Goal: Use online tool/utility: Utilize a website feature to perform a specific function

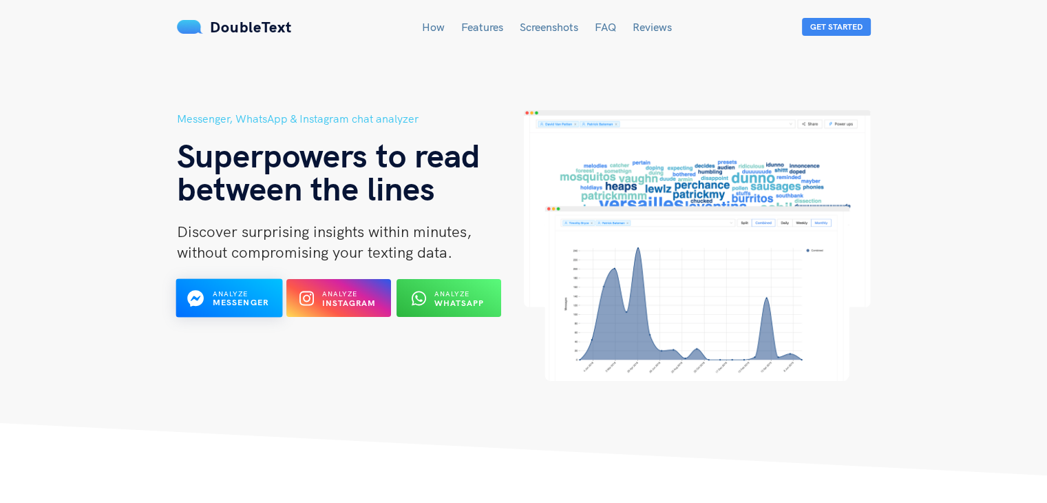
click at [223, 295] on span "Analyze" at bounding box center [230, 293] width 36 height 9
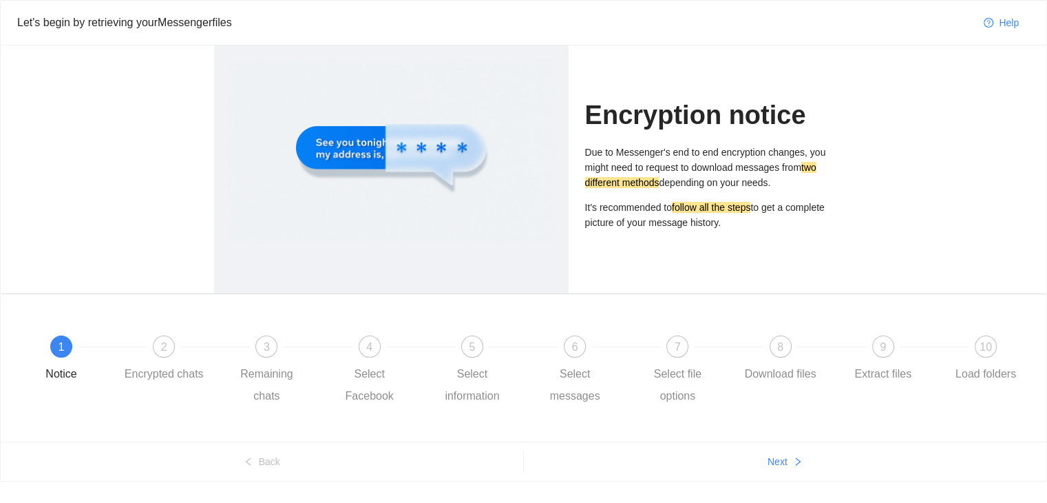
scroll to position [75, 0]
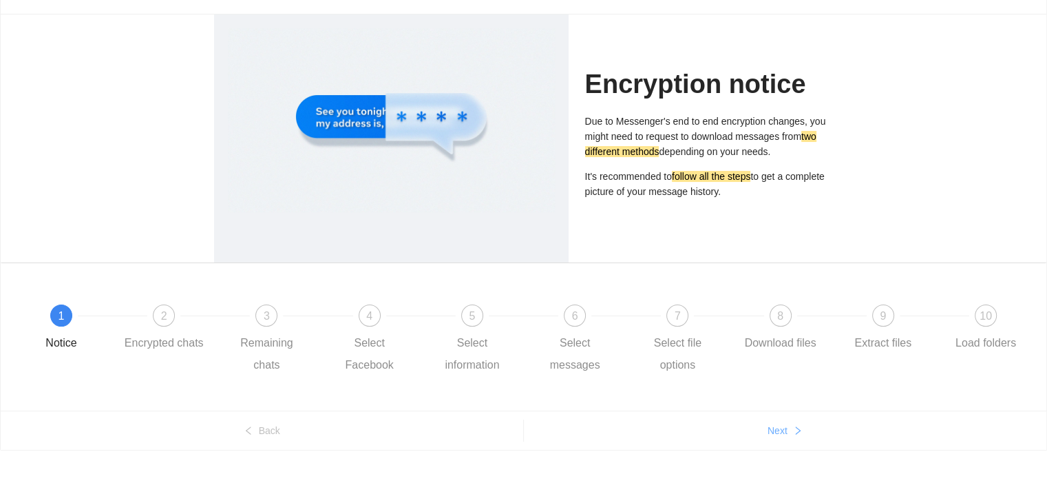
click at [787, 432] on span "Next" at bounding box center [778, 430] width 20 height 15
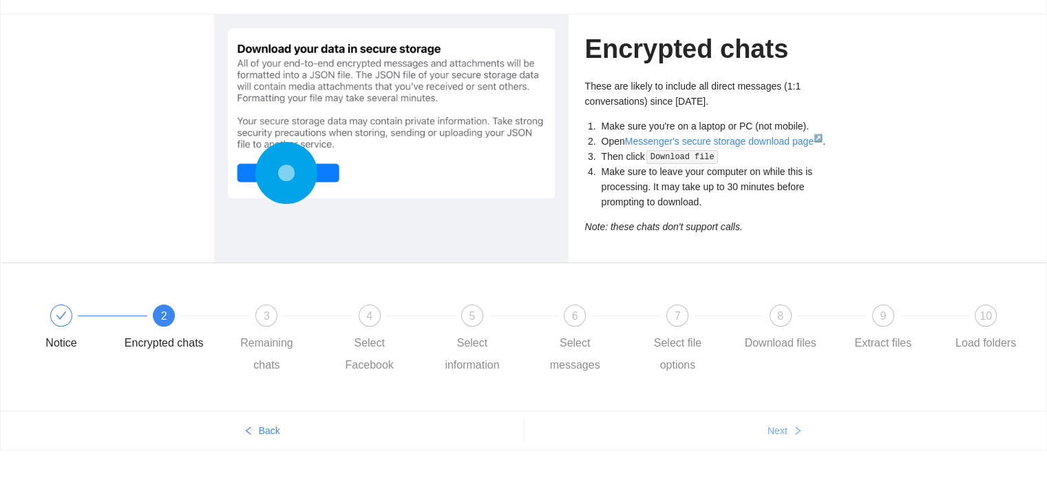
click at [787, 432] on span "Next" at bounding box center [778, 430] width 20 height 15
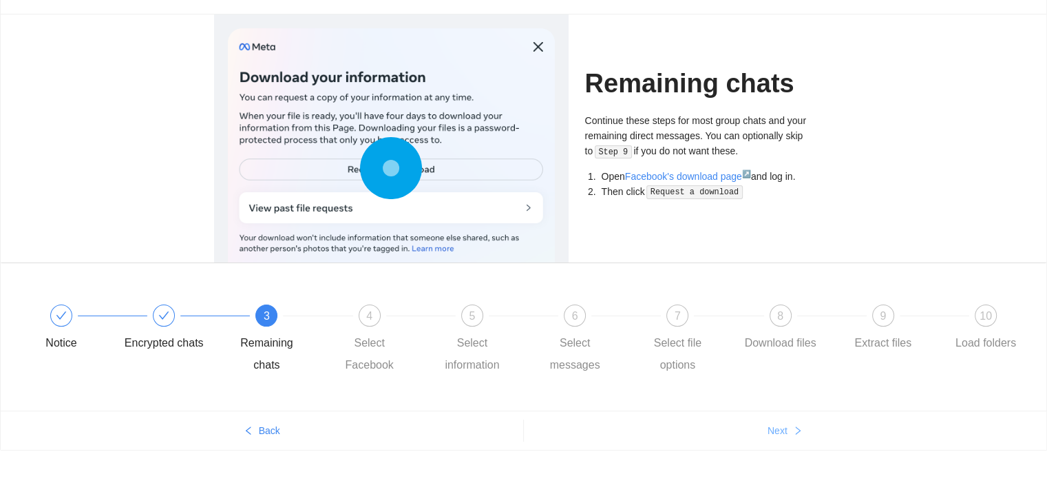
click at [787, 430] on span "Next" at bounding box center [778, 430] width 20 height 15
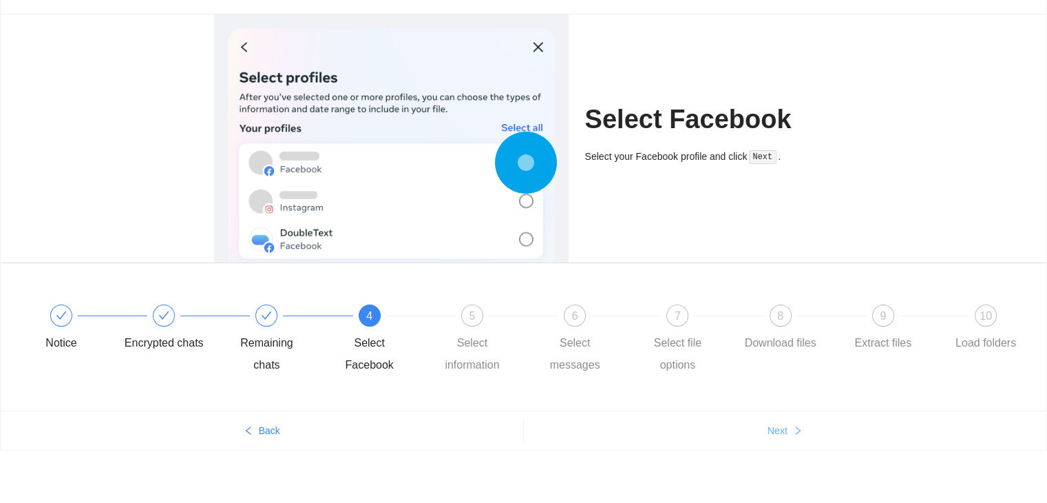
click at [787, 430] on span "Next" at bounding box center [778, 430] width 20 height 15
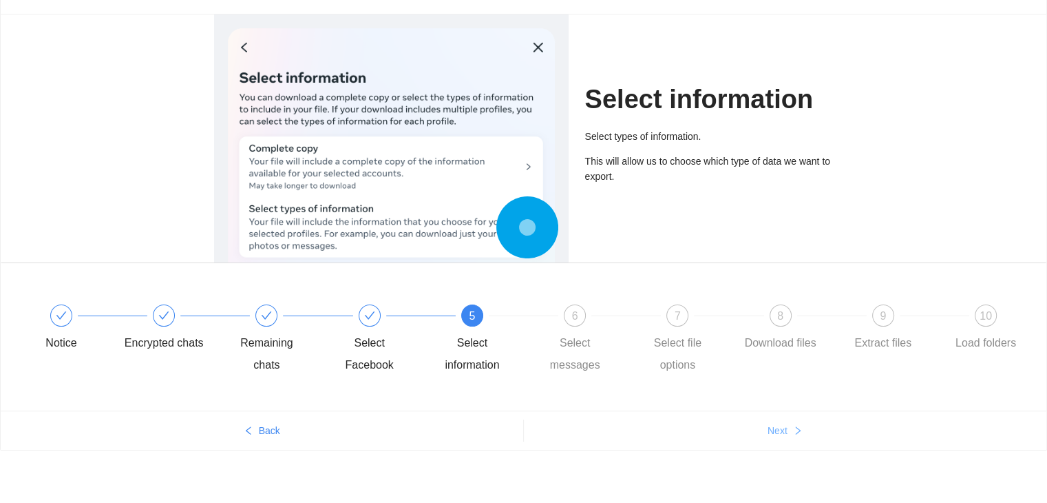
click at [787, 430] on span "Next" at bounding box center [778, 430] width 20 height 15
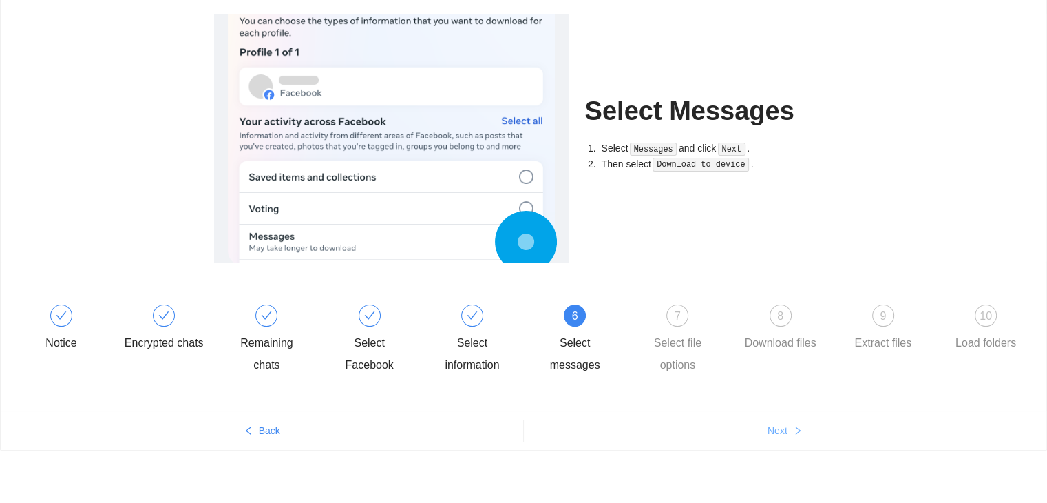
click at [786, 430] on span "Next" at bounding box center [778, 430] width 20 height 15
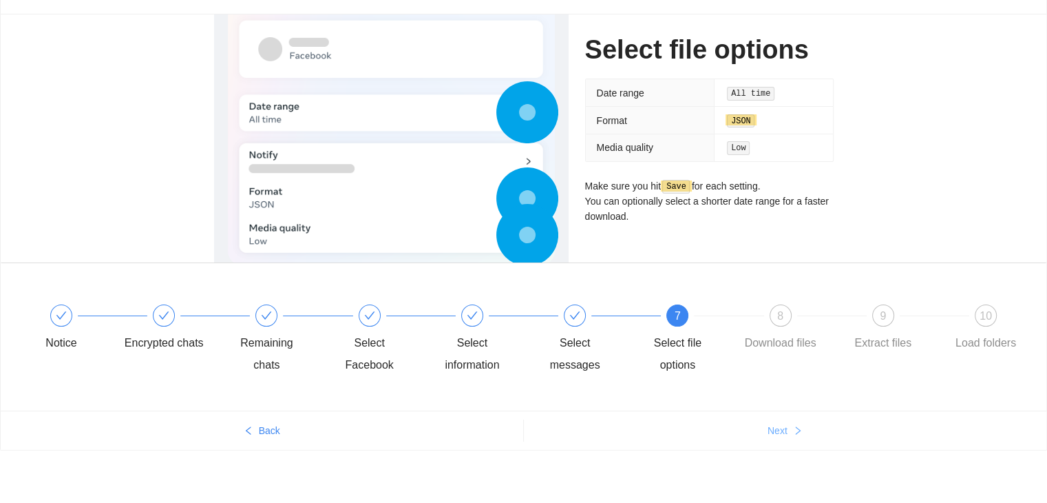
click at [786, 430] on span "Next" at bounding box center [778, 430] width 20 height 15
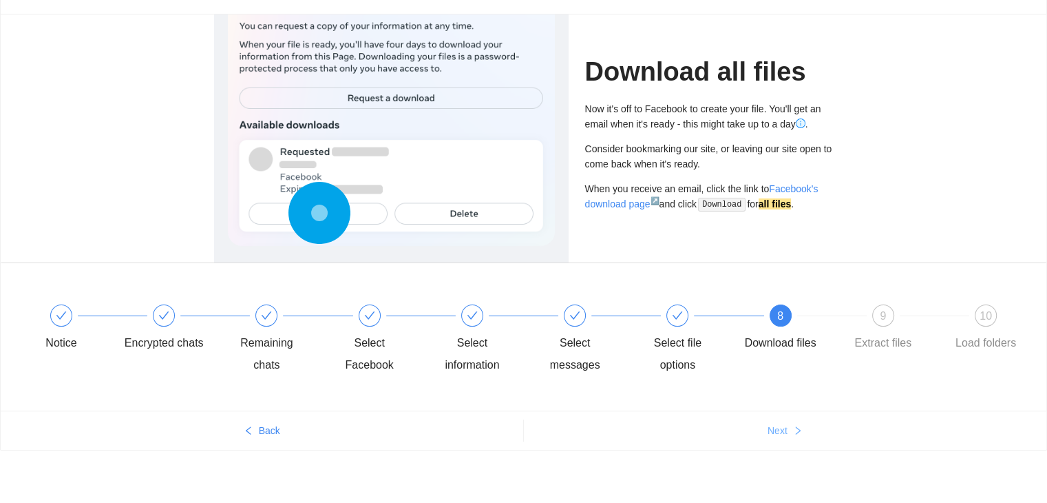
click at [786, 428] on span "Next" at bounding box center [778, 430] width 20 height 15
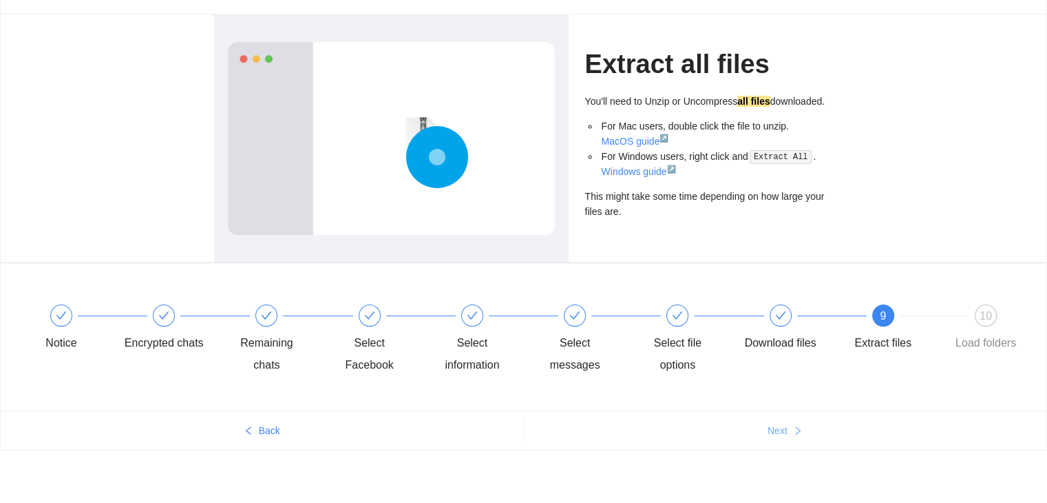
click at [786, 428] on span "Next" at bounding box center [778, 430] width 20 height 15
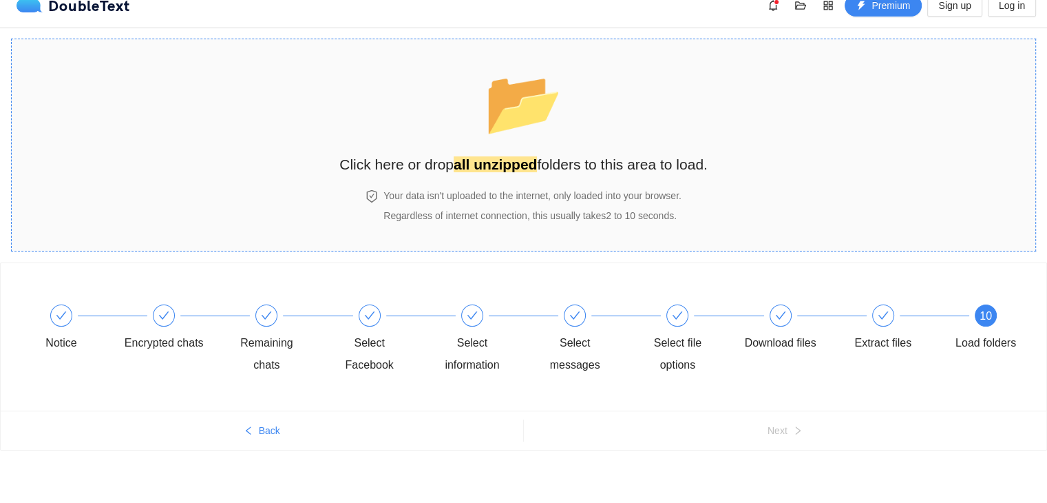
scroll to position [0, 0]
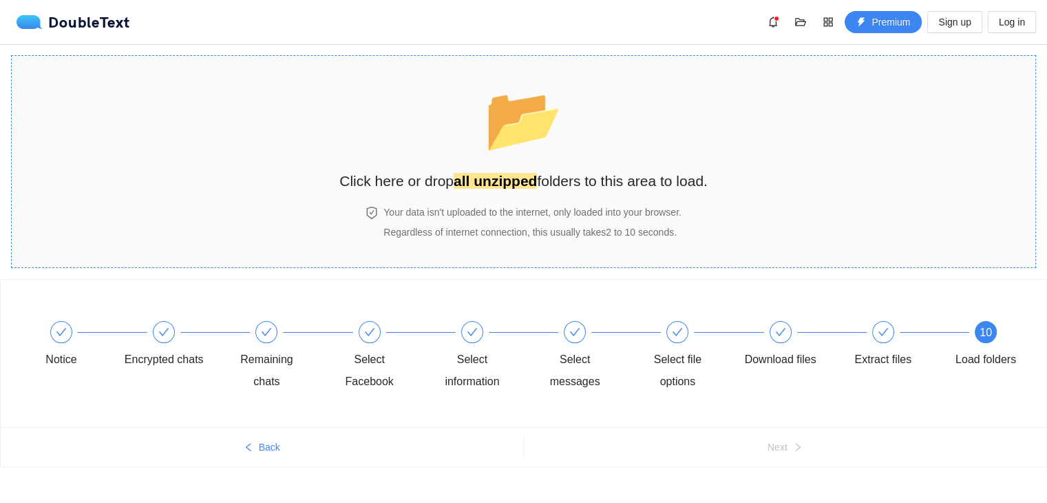
click at [525, 202] on div "📂 Click here or drop all unzipped folders to this area to load. Your data isn't…" at bounding box center [523, 162] width 368 height 184
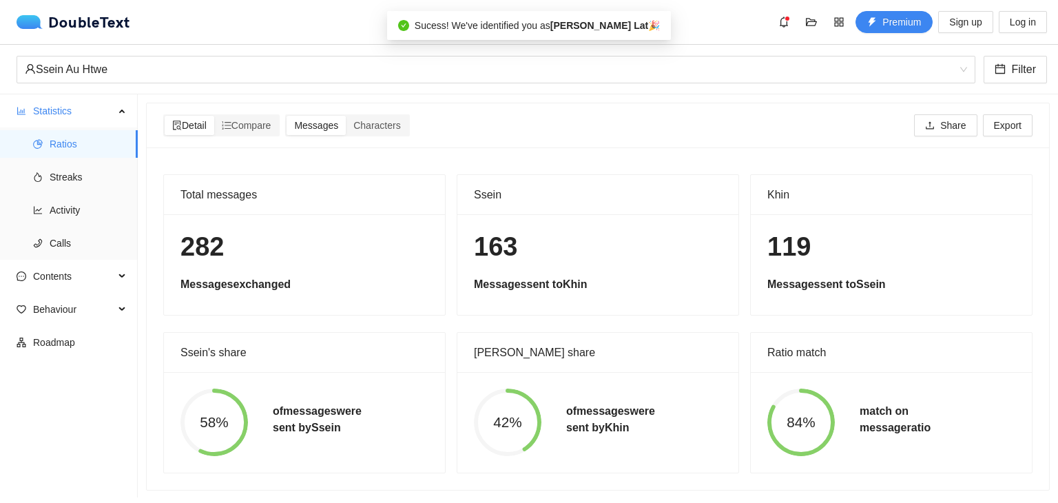
scroll to position [11, 0]
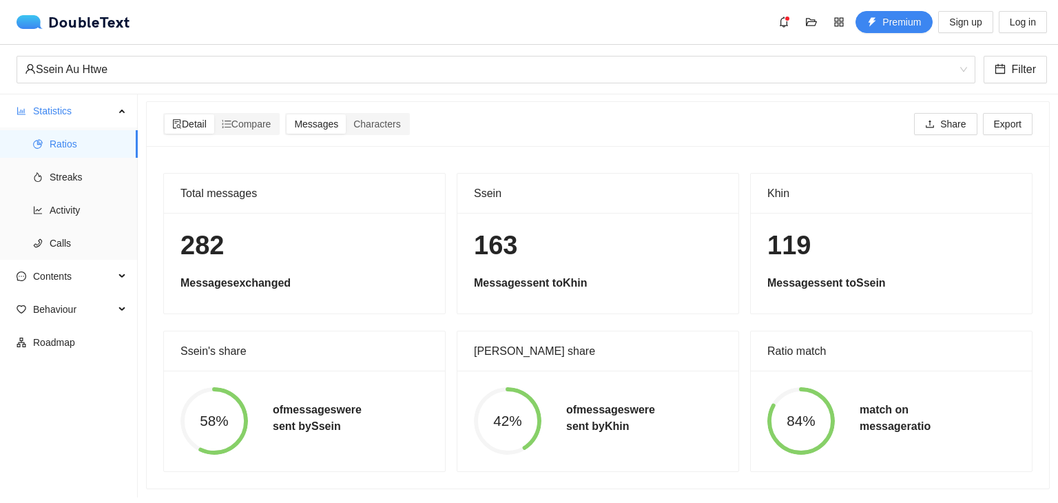
click at [477, 231] on h1 "163" at bounding box center [598, 245] width 248 height 32
drag, startPoint x: 477, startPoint y: 231, endPoint x: 519, endPoint y: 238, distance: 42.6
click at [519, 238] on h1 "163" at bounding box center [598, 245] width 248 height 32
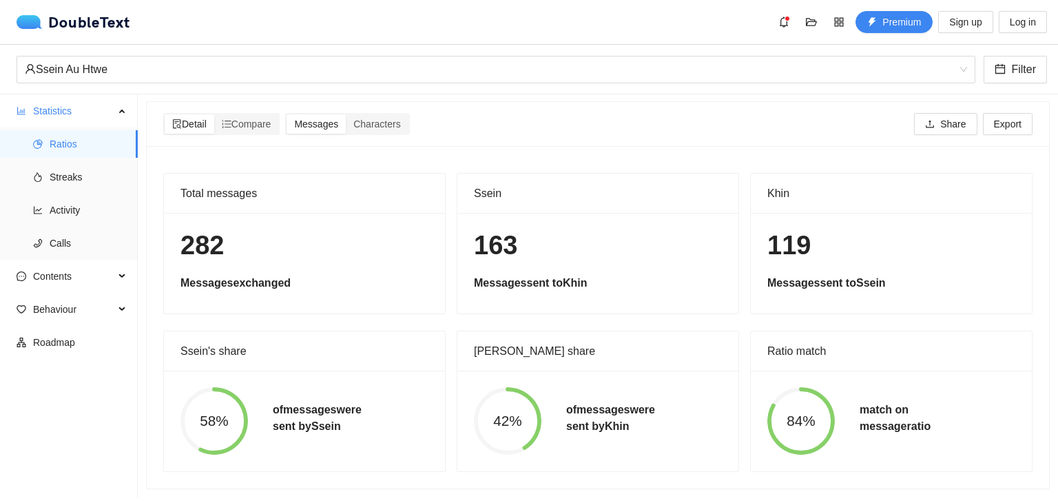
click at [767, 235] on h1 "119" at bounding box center [891, 245] width 248 height 32
click at [188, 242] on h1 "282" at bounding box center [304, 245] width 248 height 32
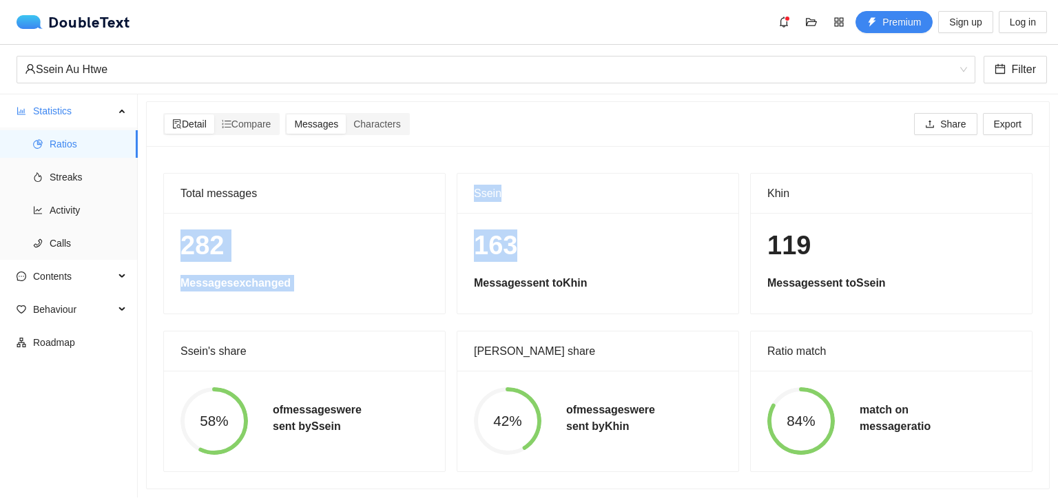
drag, startPoint x: 188, startPoint y: 242, endPoint x: 490, endPoint y: 227, distance: 302.0
click at [490, 227] on div "Total messages 282 Messages exchanged Ssein 163 Messages sent to Khin Khin 119 …" at bounding box center [598, 322] width 880 height 299
click at [490, 229] on h1 "163" at bounding box center [598, 245] width 248 height 32
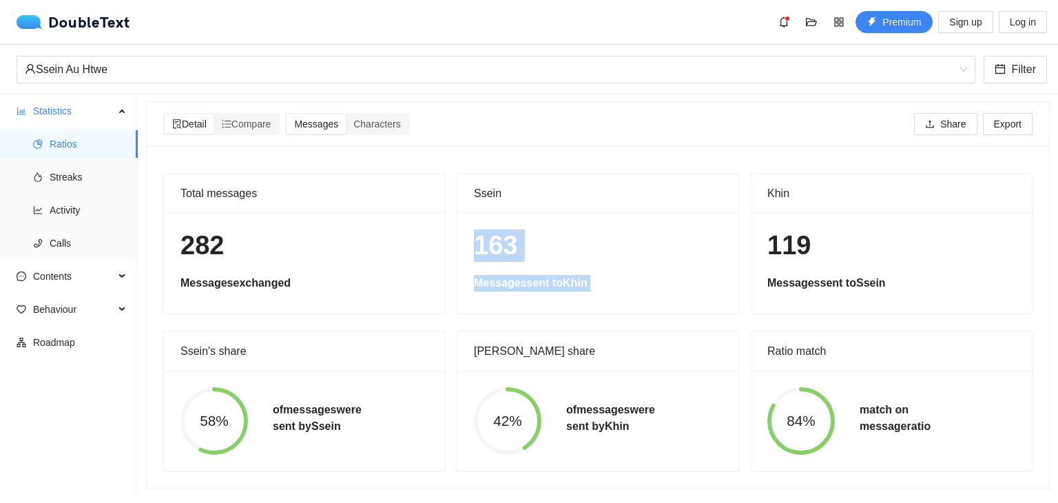
drag, startPoint x: 490, startPoint y: 227, endPoint x: 534, endPoint y: 280, distance: 69.4
click at [534, 280] on div "163 Messages sent to Khin" at bounding box center [597, 263] width 281 height 101
click at [534, 280] on h5 "Messages sent to Khin" at bounding box center [598, 283] width 248 height 17
drag, startPoint x: 534, startPoint y: 280, endPoint x: 494, endPoint y: 237, distance: 59.4
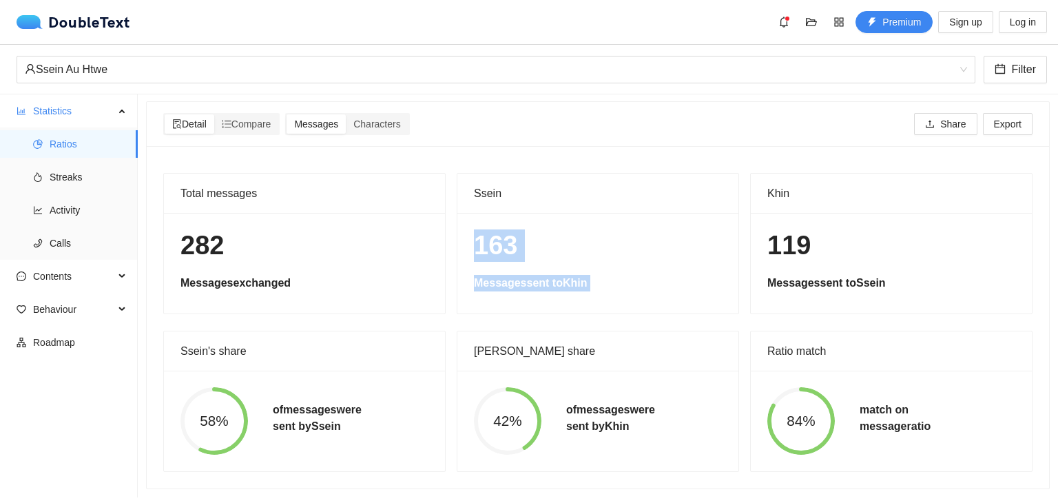
click at [494, 237] on div "163 Messages sent to Khin" at bounding box center [597, 263] width 281 height 101
click at [494, 237] on h1 "163" at bounding box center [598, 245] width 248 height 32
drag, startPoint x: 494, startPoint y: 237, endPoint x: 576, endPoint y: 276, distance: 91.5
click at [576, 276] on div "163 Messages sent to Khin" at bounding box center [597, 263] width 281 height 101
click at [576, 276] on h5 "Messages sent to Khin" at bounding box center [598, 283] width 248 height 17
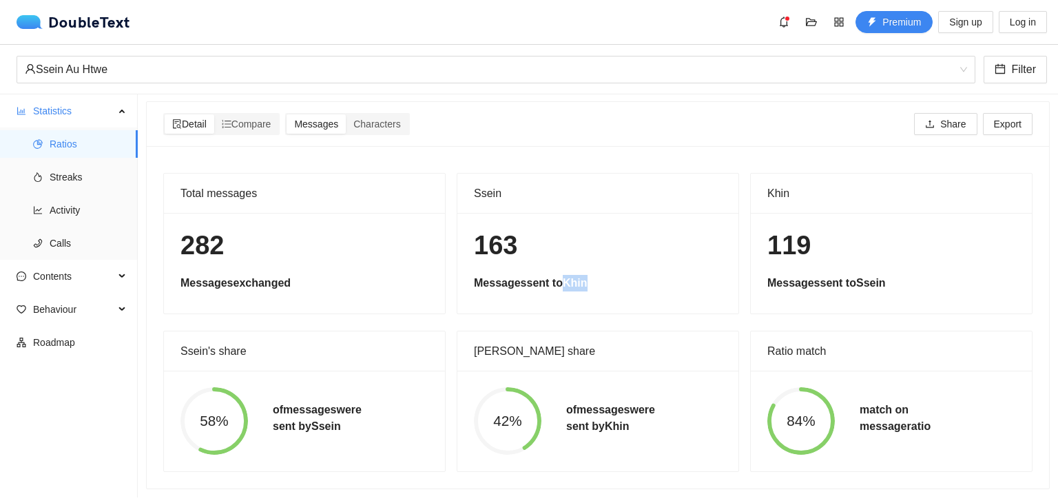
click at [576, 276] on h5 "Messages sent to Khin" at bounding box center [598, 283] width 248 height 17
drag, startPoint x: 576, startPoint y: 276, endPoint x: 501, endPoint y: 240, distance: 83.2
click at [501, 240] on div "163 Messages sent to Khin" at bounding box center [597, 263] width 281 height 101
click at [501, 240] on h1 "163" at bounding box center [598, 245] width 248 height 32
drag, startPoint x: 501, startPoint y: 240, endPoint x: 573, endPoint y: 278, distance: 80.7
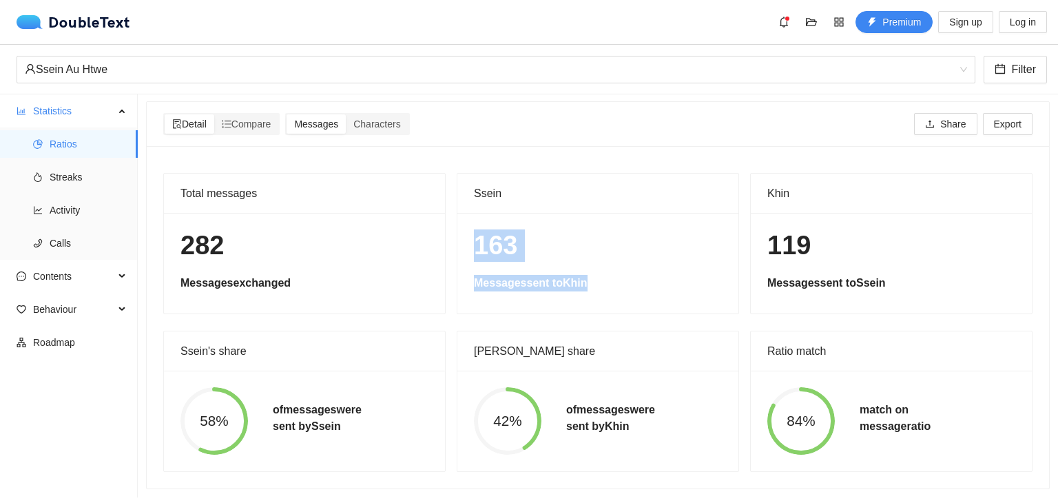
click at [573, 278] on div "163 Messages sent to Khin" at bounding box center [597, 263] width 281 height 101
click at [573, 278] on h5 "Messages sent to Khin" at bounding box center [598, 283] width 248 height 17
drag, startPoint x: 573, startPoint y: 278, endPoint x: 477, endPoint y: 227, distance: 109.0
click at [477, 227] on div "163 Messages sent to Khin" at bounding box center [597, 263] width 281 height 101
click at [768, 241] on h1 "119" at bounding box center [891, 245] width 248 height 32
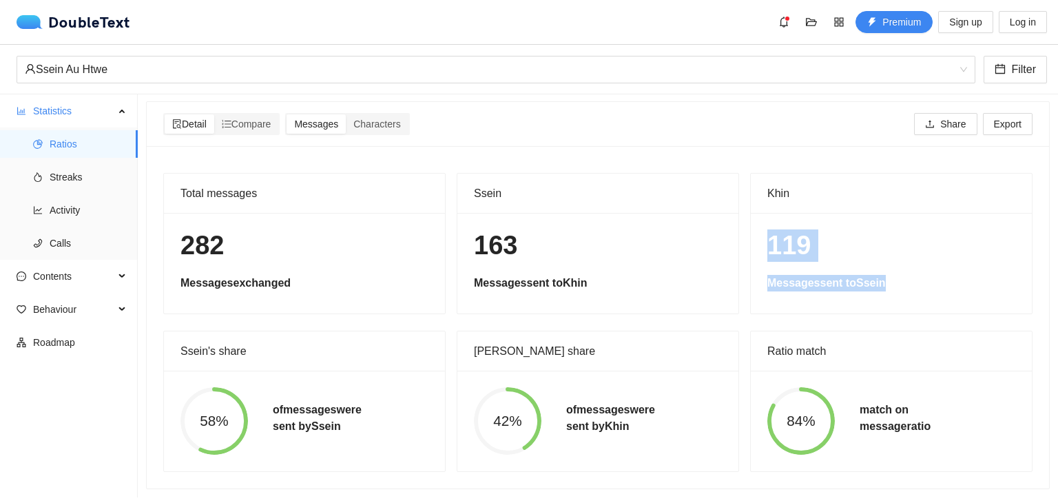
drag, startPoint x: 768, startPoint y: 241, endPoint x: 865, endPoint y: 275, distance: 103.0
click at [865, 275] on div "119 Messages sent to Ssein" at bounding box center [891, 263] width 281 height 101
click at [865, 275] on h5 "Messages sent to Ssein" at bounding box center [891, 283] width 248 height 17
click at [566, 401] on h5 "of messages were sent by Khin" at bounding box center [610, 417] width 89 height 33
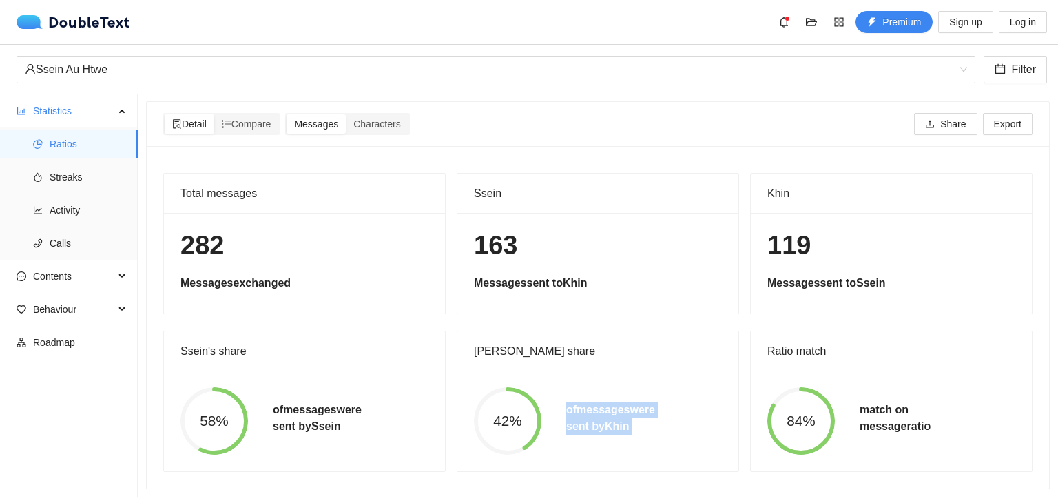
drag, startPoint x: 565, startPoint y: 397, endPoint x: 630, endPoint y: 421, distance: 69.7
click at [630, 421] on h5 "of messages were sent by Khin" at bounding box center [610, 417] width 89 height 33
click at [269, 403] on div "of messages were sent by Ssein" at bounding box center [317, 420] width 114 height 39
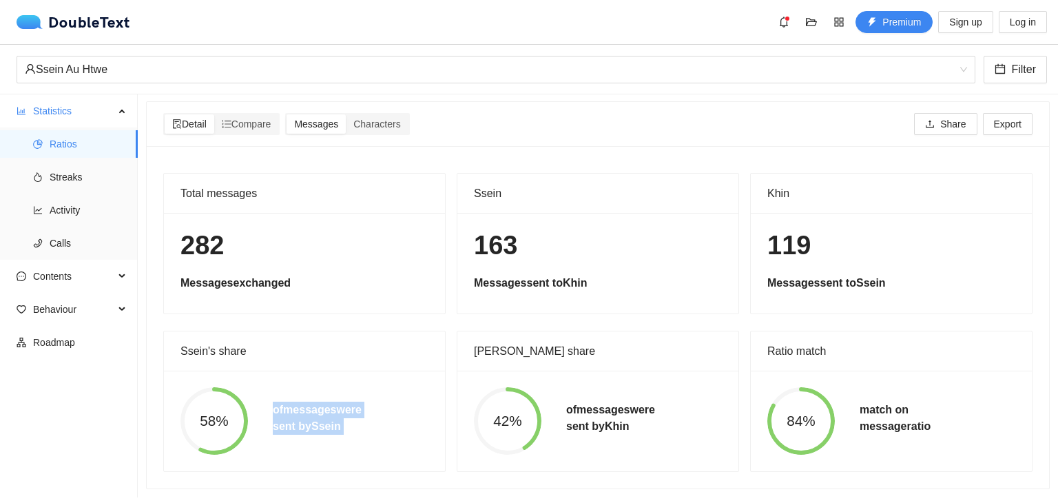
drag, startPoint x: 269, startPoint y: 403, endPoint x: 336, endPoint y: 421, distance: 69.8
click at [336, 421] on div "of messages were sent by Ssein" at bounding box center [317, 420] width 114 height 39
click at [861, 408] on h5 "match on message ratio" at bounding box center [894, 417] width 71 height 33
click at [861, 410] on h5 "match on message ratio" at bounding box center [894, 417] width 71 height 33
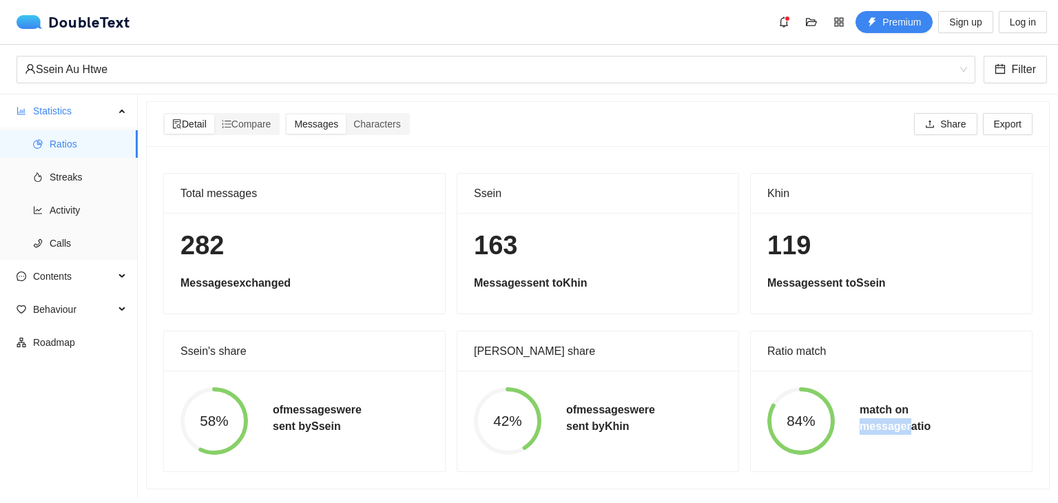
click at [861, 410] on h5 "match on message ratio" at bounding box center [894, 417] width 71 height 33
drag, startPoint x: 861, startPoint y: 410, endPoint x: 859, endPoint y: 403, distance: 7.7
click at [859, 403] on h5 "match on message ratio" at bounding box center [894, 417] width 71 height 33
click at [80, 167] on span "Streaks" at bounding box center [88, 177] width 77 height 28
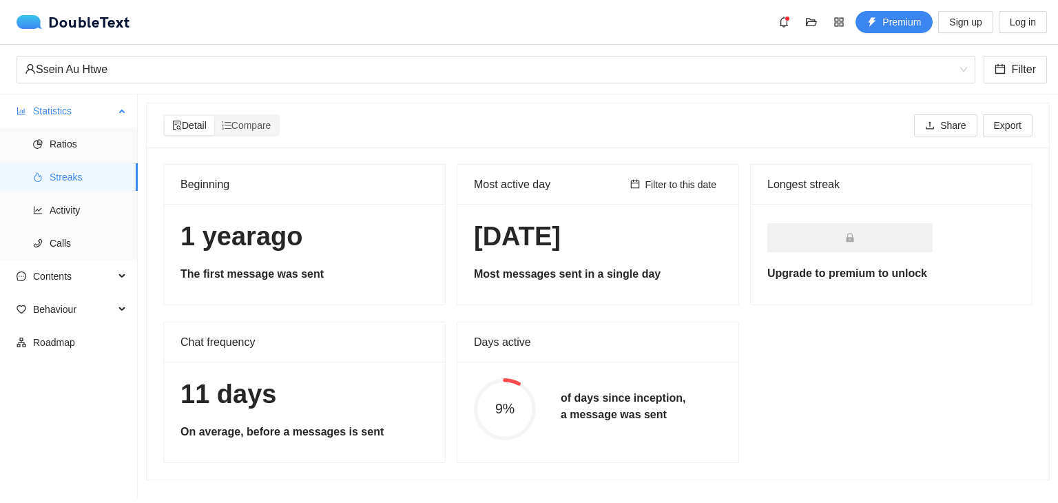
scroll to position [1, 0]
click at [187, 240] on h1 "1 year ago" at bounding box center [304, 236] width 248 height 32
drag, startPoint x: 187, startPoint y: 240, endPoint x: 286, endPoint y: 242, distance: 99.2
click at [286, 242] on h1 "1 year ago" at bounding box center [304, 236] width 248 height 32
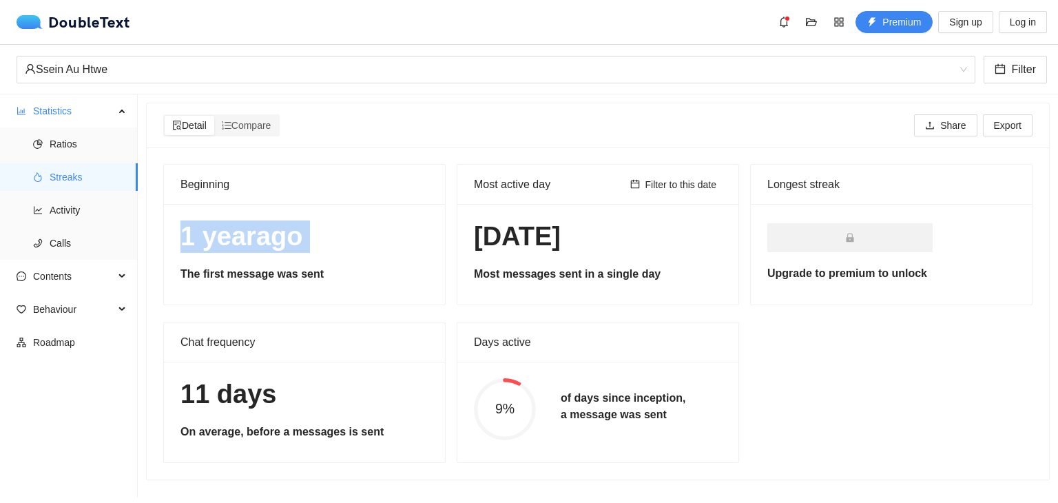
click at [286, 242] on h1 "1 year ago" at bounding box center [304, 236] width 248 height 32
click at [479, 238] on h1 "31 Mar 2025" at bounding box center [598, 236] width 248 height 32
drag, startPoint x: 479, startPoint y: 238, endPoint x: 610, endPoint y: 243, distance: 130.9
click at [610, 243] on h1 "31 Mar 2025" at bounding box center [598, 236] width 248 height 32
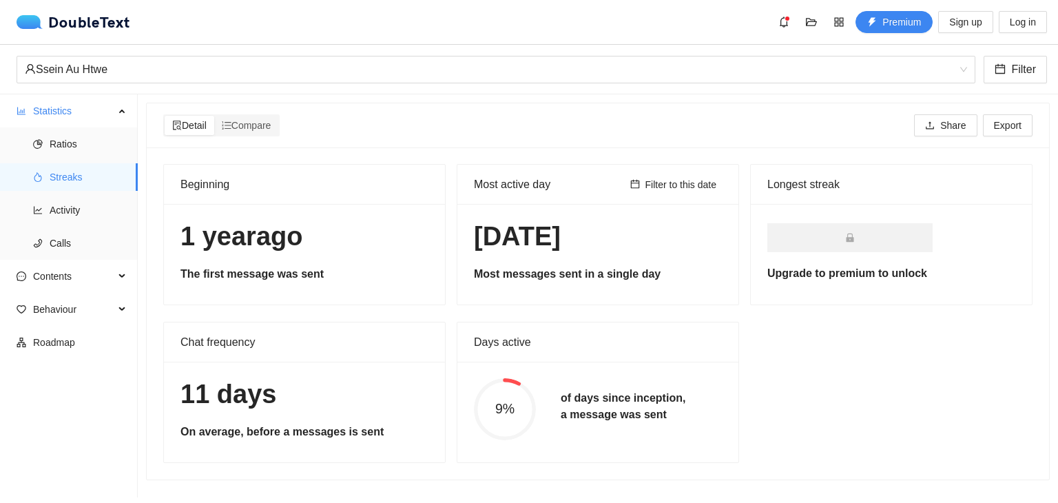
drag, startPoint x: 610, startPoint y: 243, endPoint x: 486, endPoint y: 238, distance: 124.1
click at [486, 238] on h1 "31 Mar 2025" at bounding box center [598, 236] width 248 height 32
drag, startPoint x: 486, startPoint y: 238, endPoint x: 576, endPoint y: 238, distance: 89.5
click at [576, 238] on h1 "31 Mar 2025" at bounding box center [598, 236] width 248 height 32
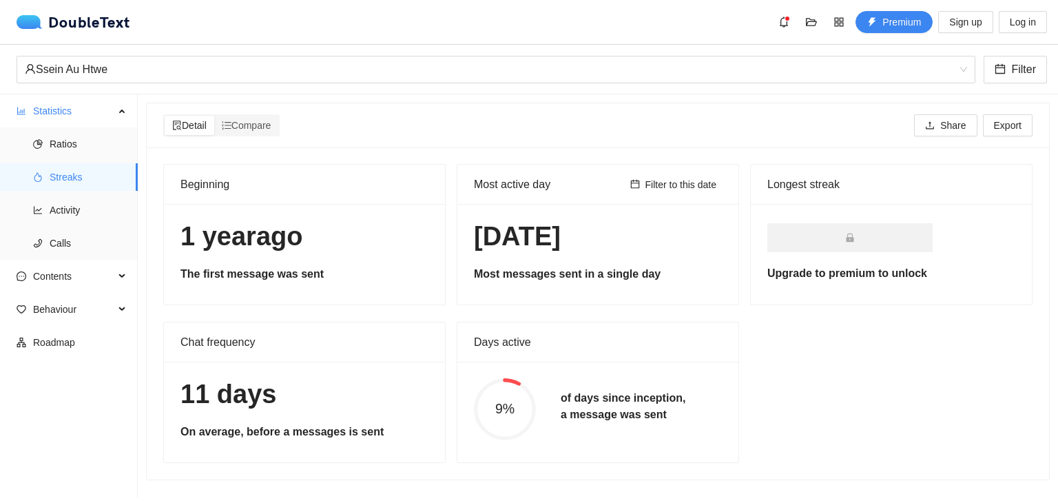
click at [202, 406] on h1 "11 days" at bounding box center [304, 394] width 248 height 32
drag, startPoint x: 202, startPoint y: 406, endPoint x: 234, endPoint y: 405, distance: 31.7
click at [234, 405] on h1 "11 days" at bounding box center [304, 394] width 248 height 32
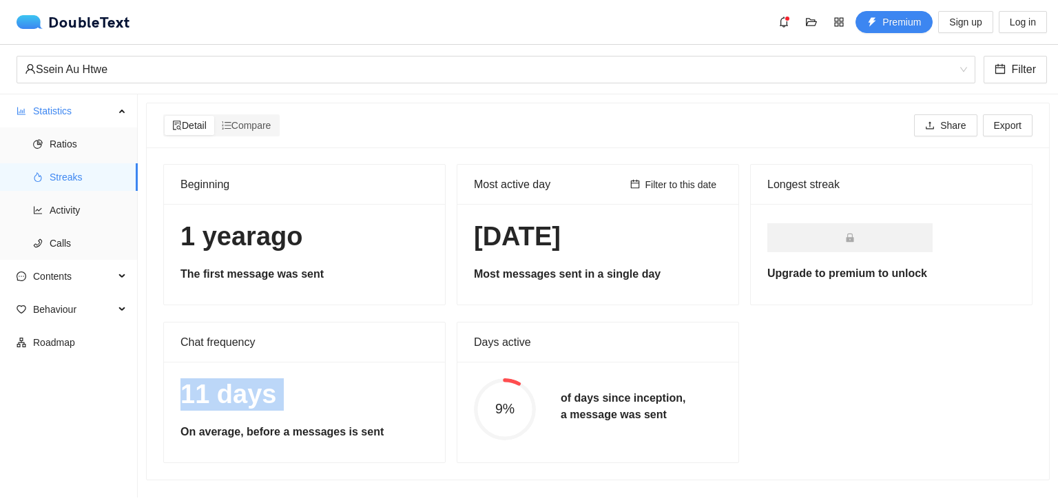
click at [231, 395] on h1 "11 days" at bounding box center [304, 394] width 248 height 32
click at [200, 398] on h1 "11 days" at bounding box center [304, 394] width 248 height 32
drag, startPoint x: 200, startPoint y: 398, endPoint x: 231, endPoint y: 397, distance: 31.7
click at [231, 397] on h1 "11 days" at bounding box center [304, 394] width 248 height 32
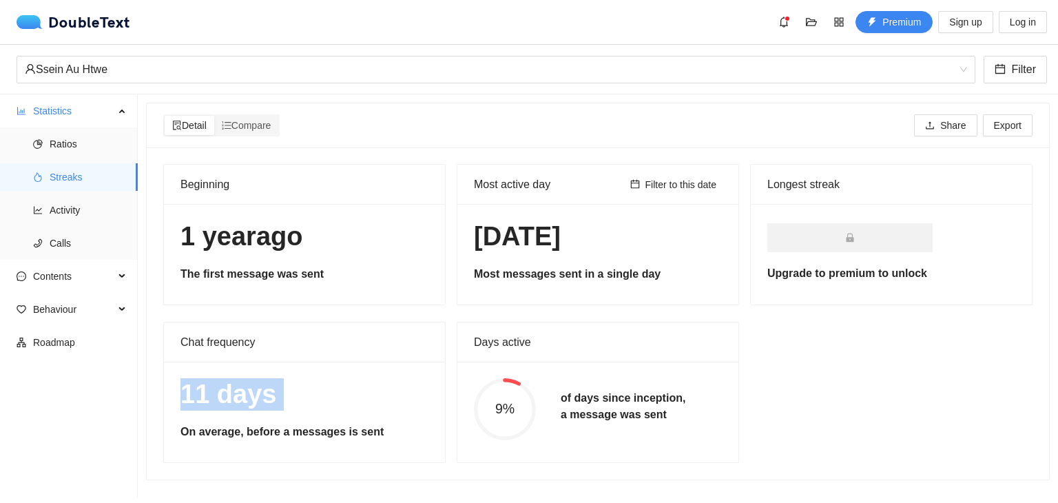
click at [231, 397] on h1 "11 days" at bounding box center [304, 394] width 248 height 32
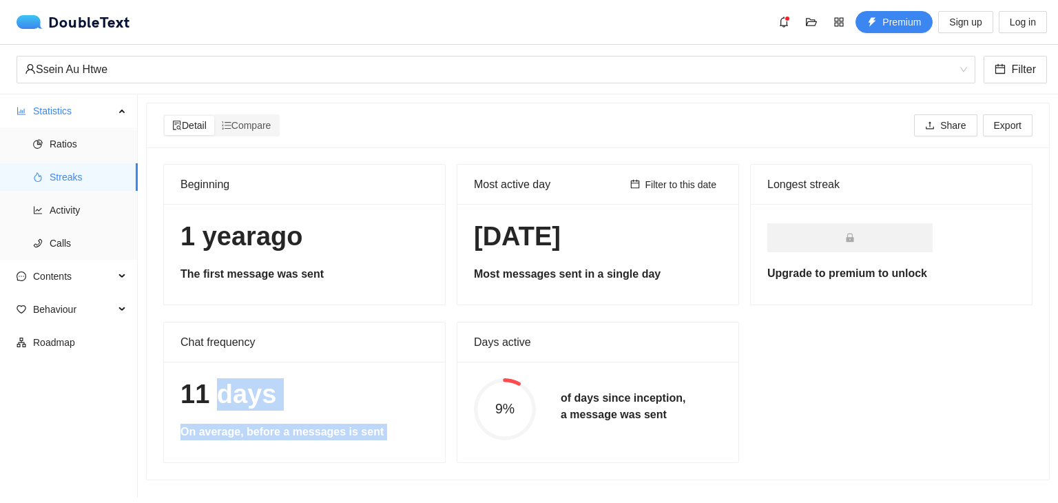
drag, startPoint x: 231, startPoint y: 397, endPoint x: 382, endPoint y: 433, distance: 155.0
click at [382, 433] on div "11 days On average, before a messages is sent" at bounding box center [304, 412] width 281 height 101
click at [382, 433] on h5 "On average, before a messages is sent" at bounding box center [304, 432] width 248 height 17
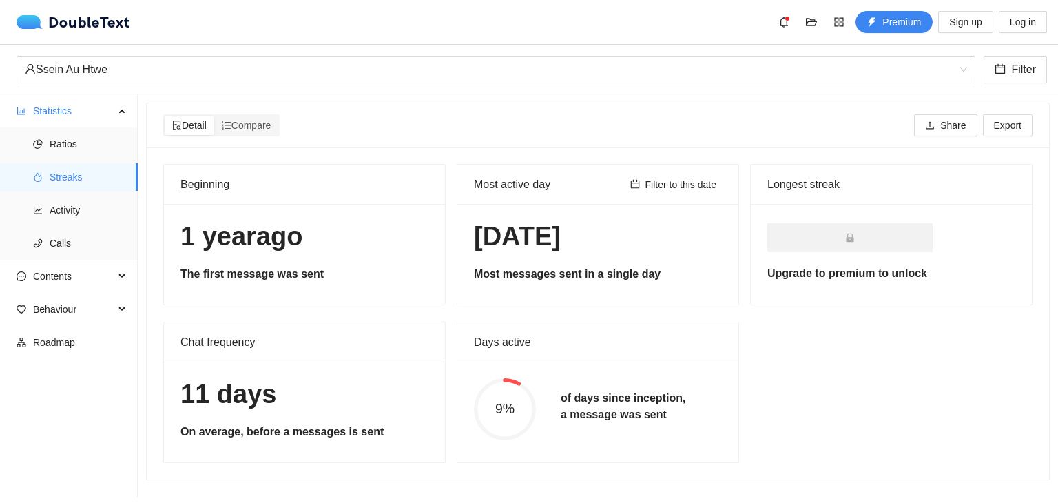
click at [562, 395] on h5 "of days since inception, a message was sent" at bounding box center [623, 406] width 125 height 33
drag, startPoint x: 562, startPoint y: 395, endPoint x: 600, endPoint y: 396, distance: 38.6
click at [600, 396] on h5 "of days since inception, a message was sent" at bounding box center [623, 406] width 125 height 33
click at [639, 395] on h5 "of days since inception, a message was sent" at bounding box center [623, 406] width 125 height 33
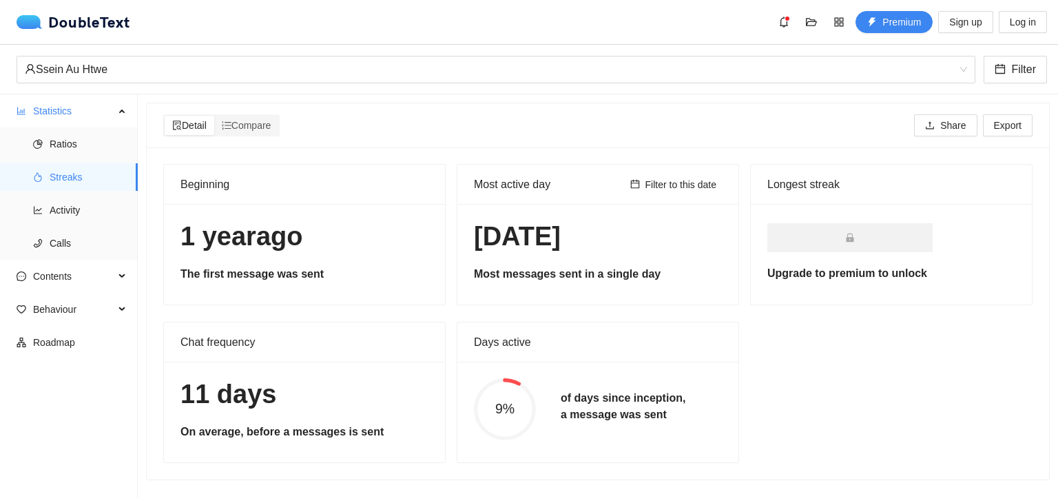
click at [561, 398] on h5 "of days since inception, a message was sent" at bounding box center [623, 406] width 125 height 33
drag, startPoint x: 559, startPoint y: 398, endPoint x: 647, endPoint y: 397, distance: 88.1
click at [647, 397] on h5 "of days since inception, a message was sent" at bounding box center [623, 406] width 125 height 33
drag, startPoint x: 647, startPoint y: 397, endPoint x: 645, endPoint y: 419, distance: 22.1
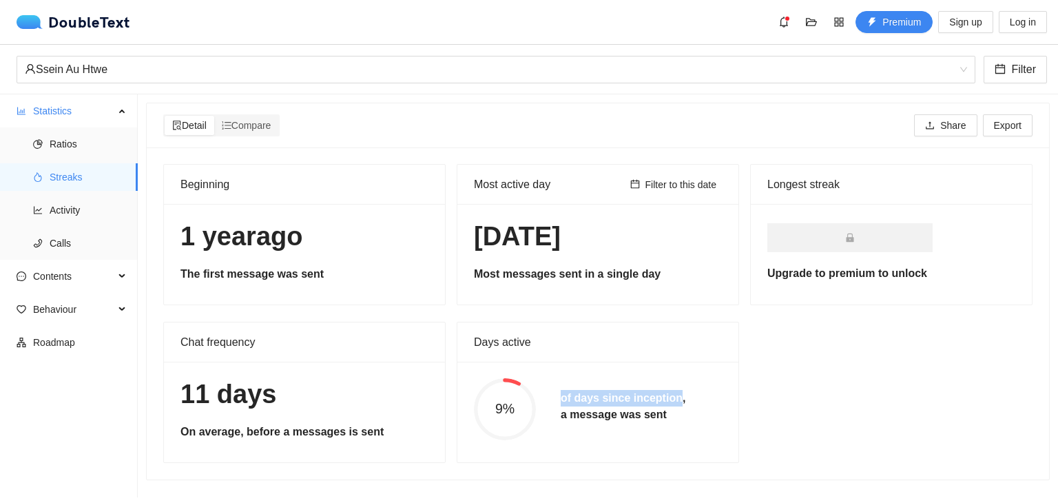
click at [645, 419] on h5 "of days since inception, a message was sent" at bounding box center [623, 406] width 125 height 33
drag, startPoint x: 645, startPoint y: 419, endPoint x: 559, endPoint y: 398, distance: 88.7
click at [561, 398] on h5 "of days since inception, a message was sent" at bounding box center [623, 406] width 125 height 33
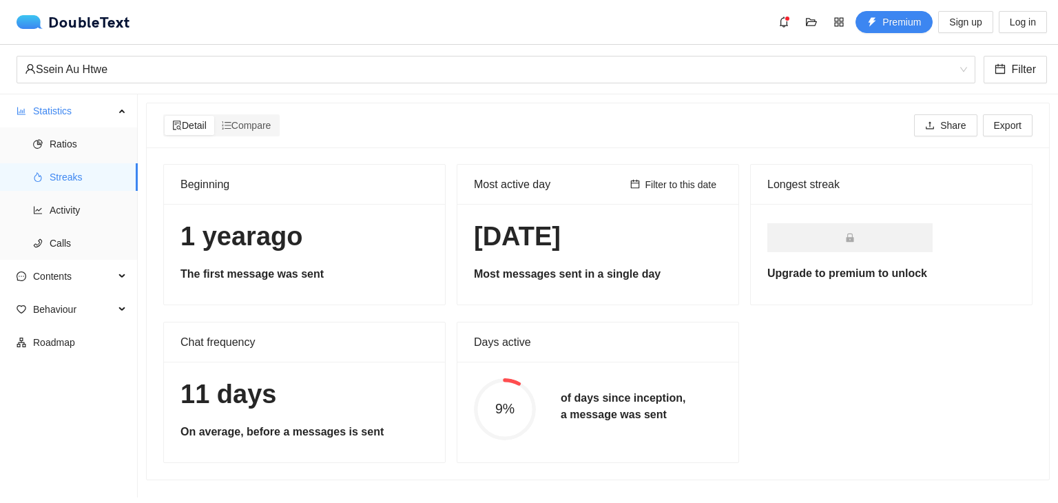
click at [561, 398] on h5 "of days since inception, a message was sent" at bounding box center [623, 406] width 125 height 33
click at [46, 213] on li "Activity" at bounding box center [69, 210] width 138 height 28
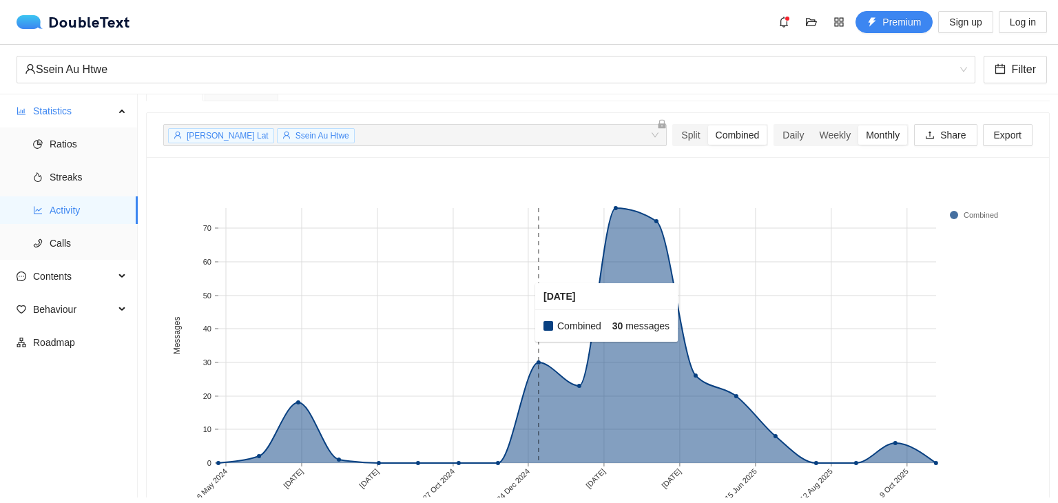
scroll to position [30, 0]
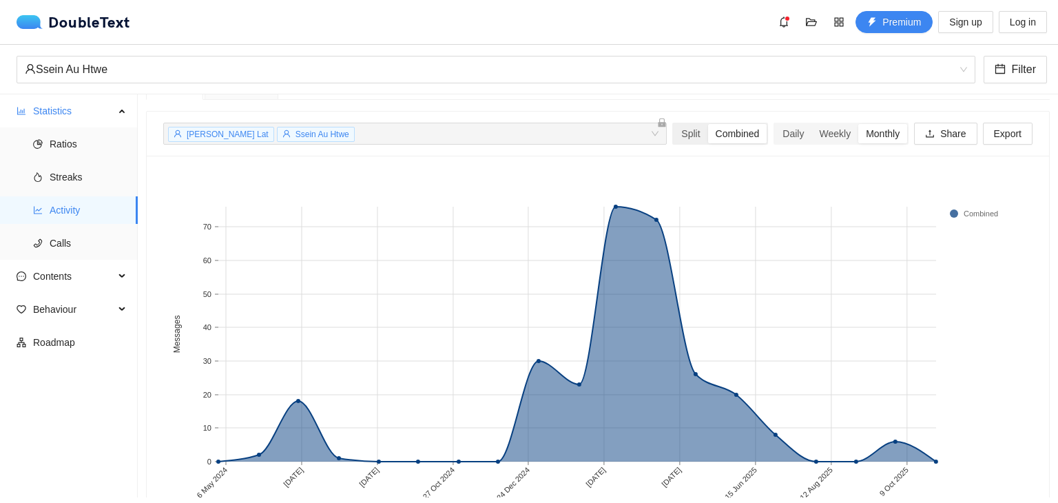
click at [677, 143] on div "Split Combined" at bounding box center [720, 134] width 96 height 22
click at [687, 134] on div "Split" at bounding box center [690, 133] width 34 height 19
click at [673, 124] on input "Split" at bounding box center [673, 124] width 0 height 0
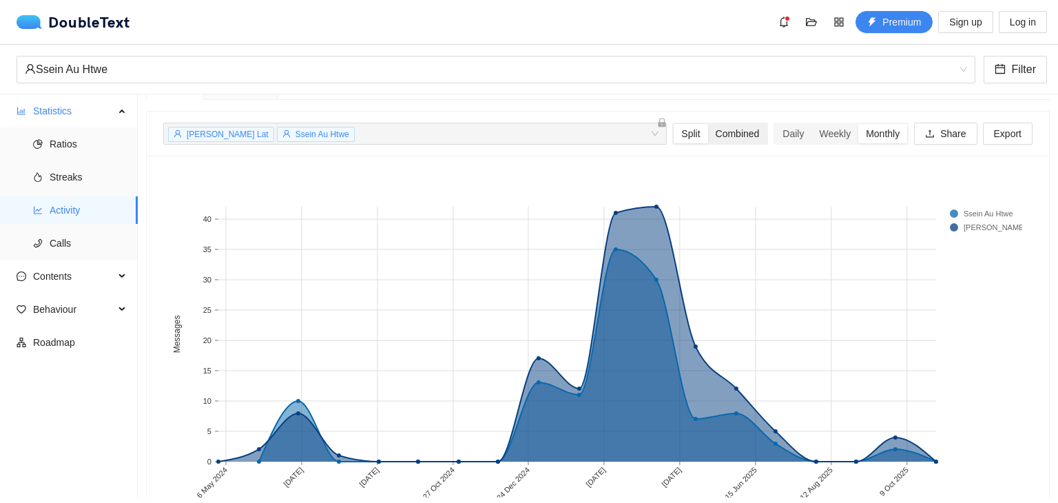
click at [727, 134] on div "Combined" at bounding box center [737, 133] width 59 height 19
click at [708, 124] on input "Combined" at bounding box center [708, 124] width 0 height 0
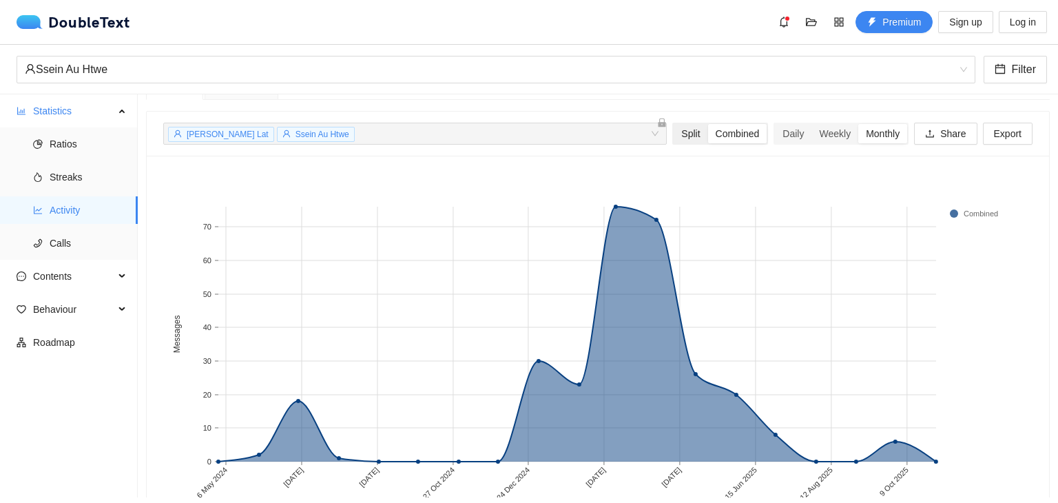
click at [685, 131] on div "Split" at bounding box center [690, 133] width 34 height 19
click at [673, 124] on input "Split" at bounding box center [673, 124] width 0 height 0
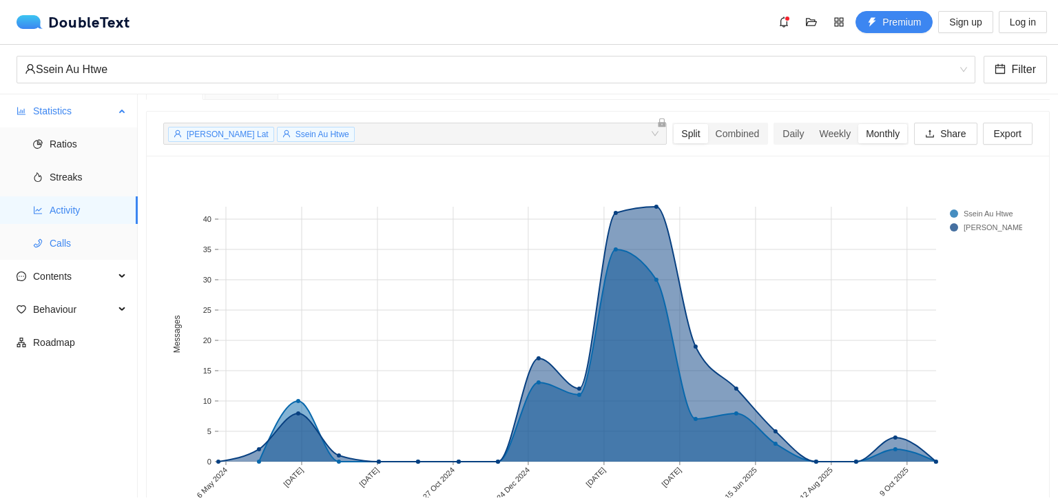
click at [47, 247] on li "Calls" at bounding box center [69, 243] width 138 height 28
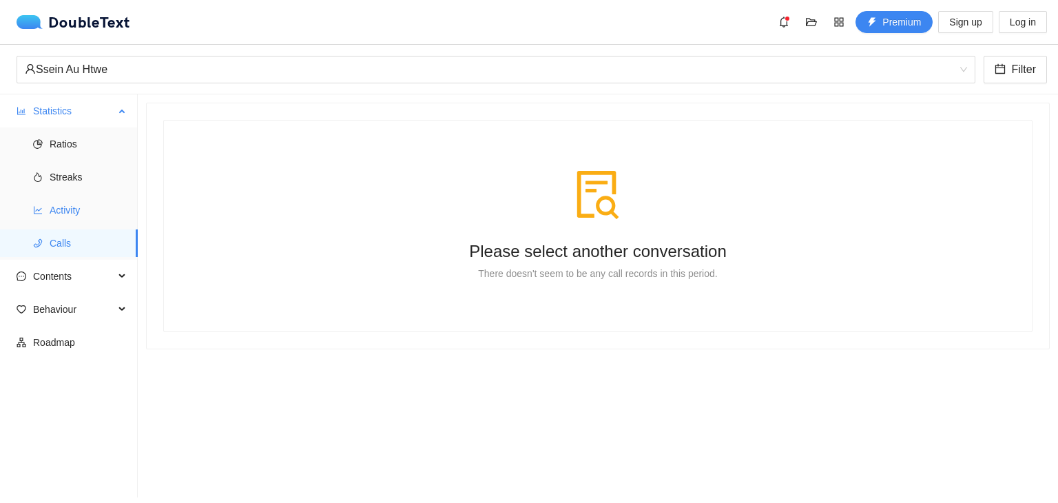
click at [67, 212] on span "Activity" at bounding box center [88, 210] width 77 height 28
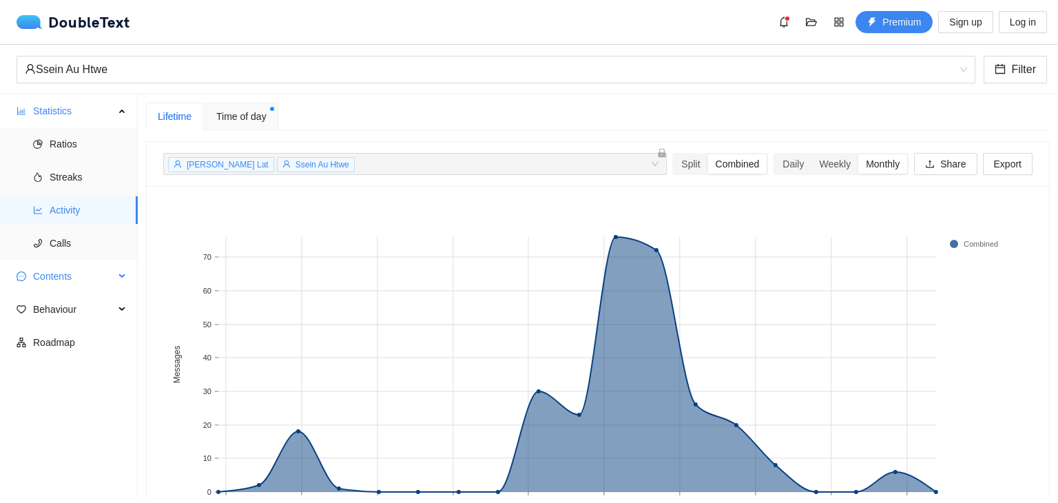
click at [94, 273] on span "Contents" at bounding box center [73, 276] width 81 height 28
click at [94, 308] on span "Word Cloud" at bounding box center [88, 309] width 77 height 28
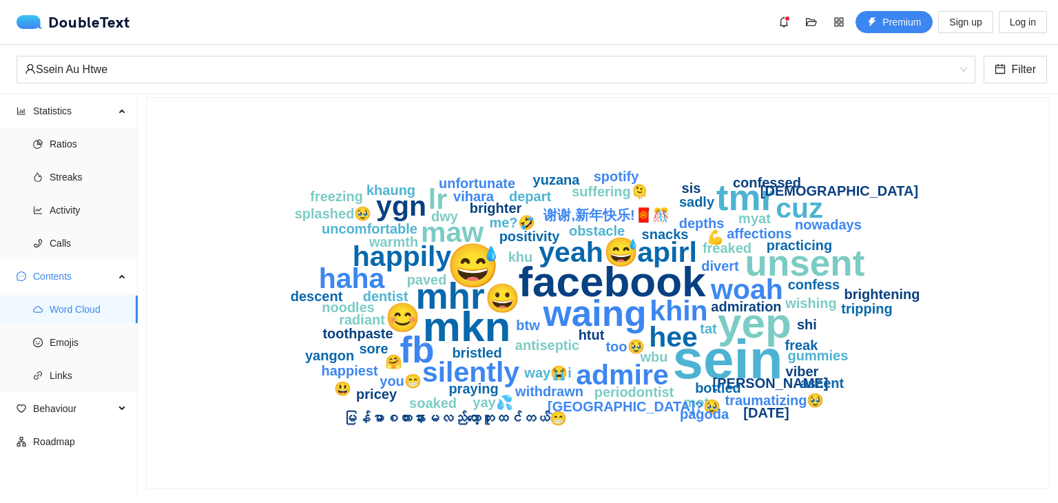
scroll to position [61, 0]
click at [84, 344] on span "Emojis" at bounding box center [88, 342] width 77 height 28
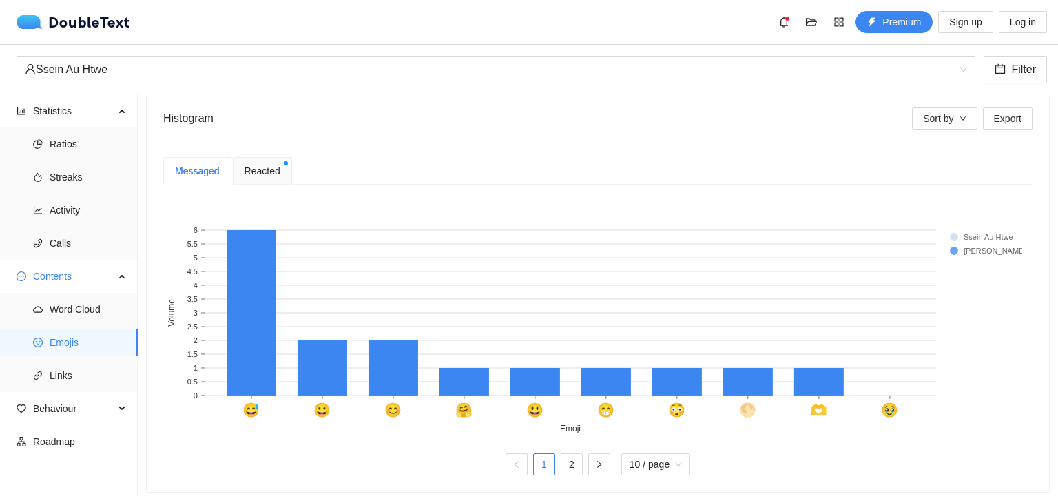
scroll to position [271, 0]
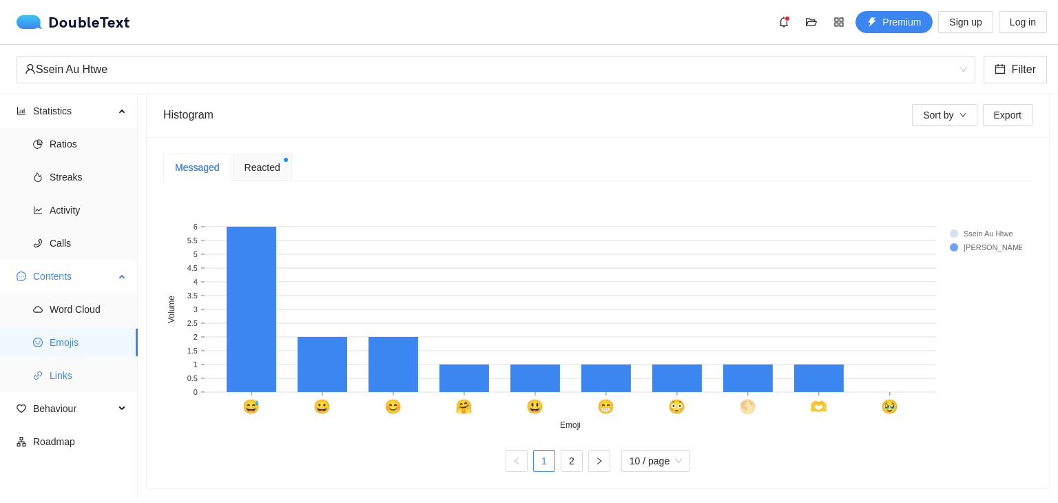
click at [90, 368] on span "Links" at bounding box center [88, 376] width 77 height 28
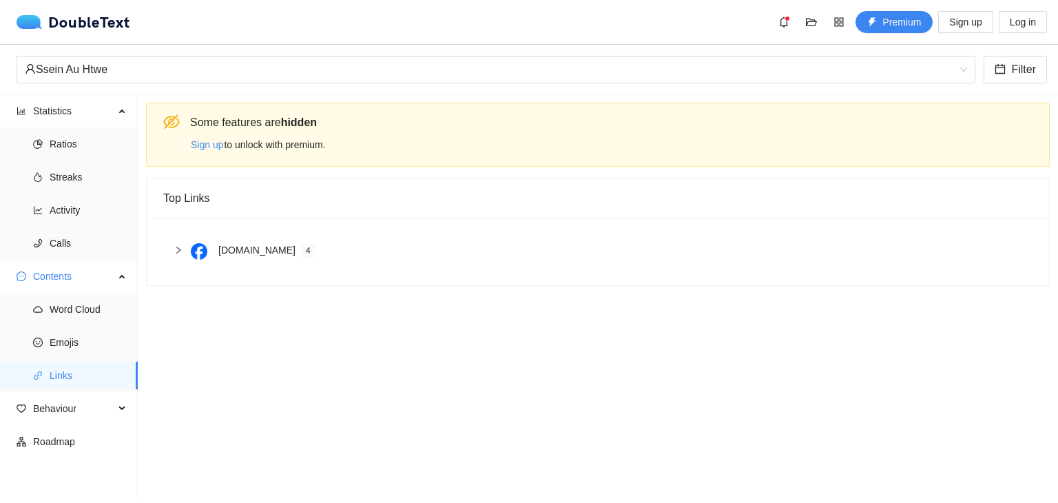
click at [176, 251] on icon "right" at bounding box center [178, 250] width 8 height 8
click at [81, 406] on span "Behaviour" at bounding box center [73, 409] width 81 height 28
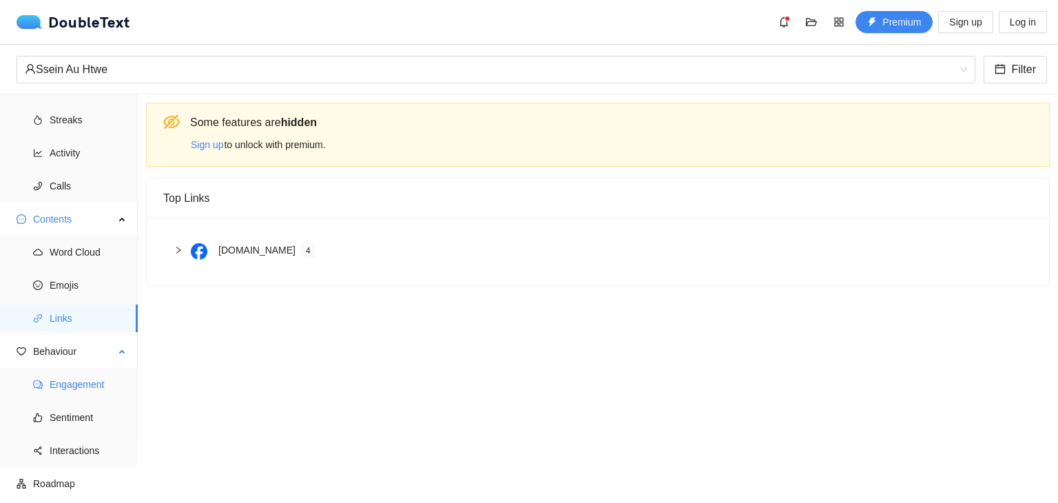
click at [81, 382] on span "Engagement" at bounding box center [88, 384] width 77 height 28
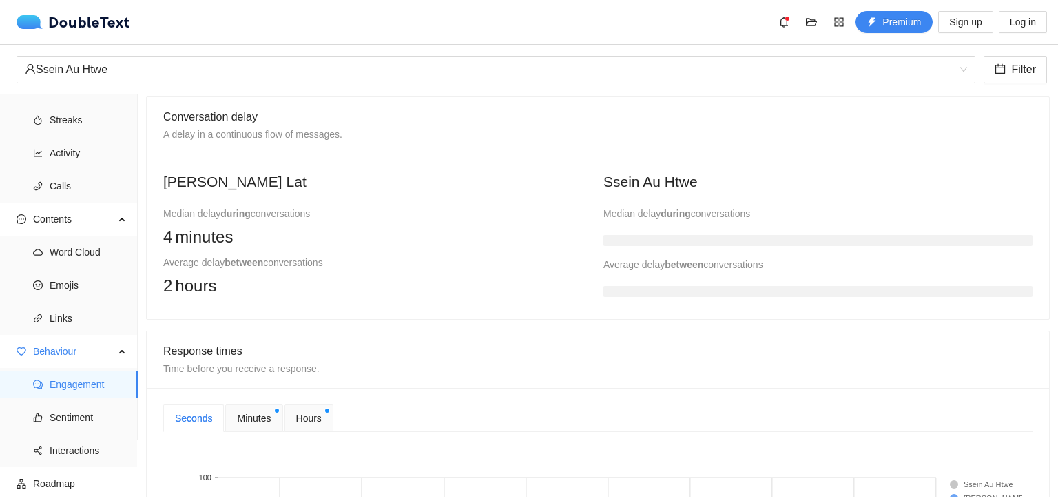
scroll to position [292, 0]
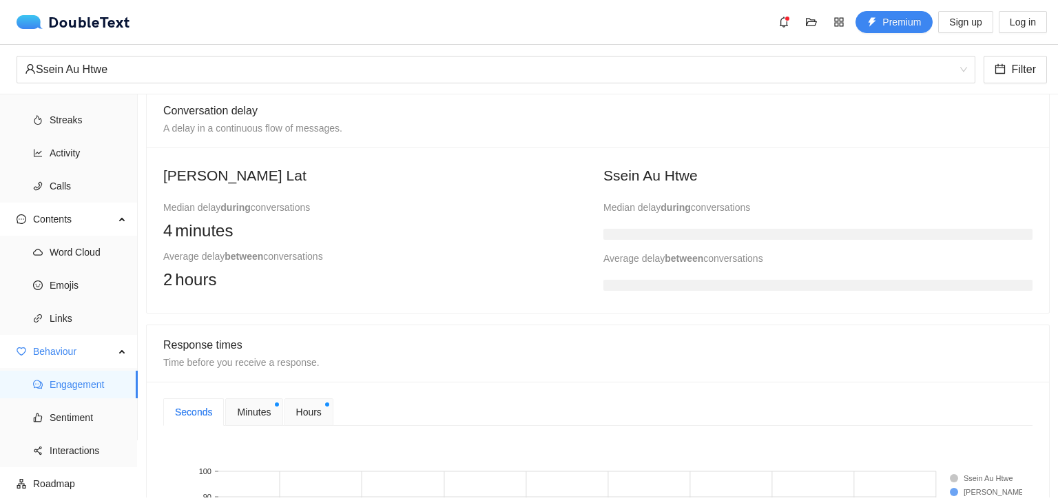
click at [165, 204] on div "Median delay during conversations" at bounding box center [377, 207] width 429 height 15
drag, startPoint x: 165, startPoint y: 204, endPoint x: 218, endPoint y: 209, distance: 52.6
click at [218, 209] on div "Median delay during conversations" at bounding box center [377, 207] width 429 height 15
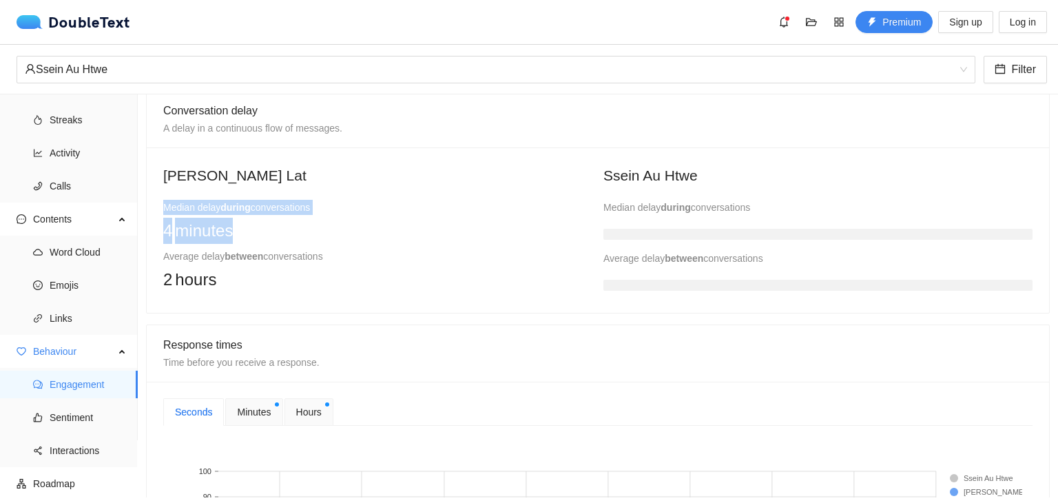
drag, startPoint x: 218, startPoint y: 209, endPoint x: 208, endPoint y: 240, distance: 32.5
click at [208, 240] on div "Median delay during conversations 4 minutes" at bounding box center [377, 222] width 429 height 44
click at [208, 240] on span "minutes" at bounding box center [204, 231] width 58 height 26
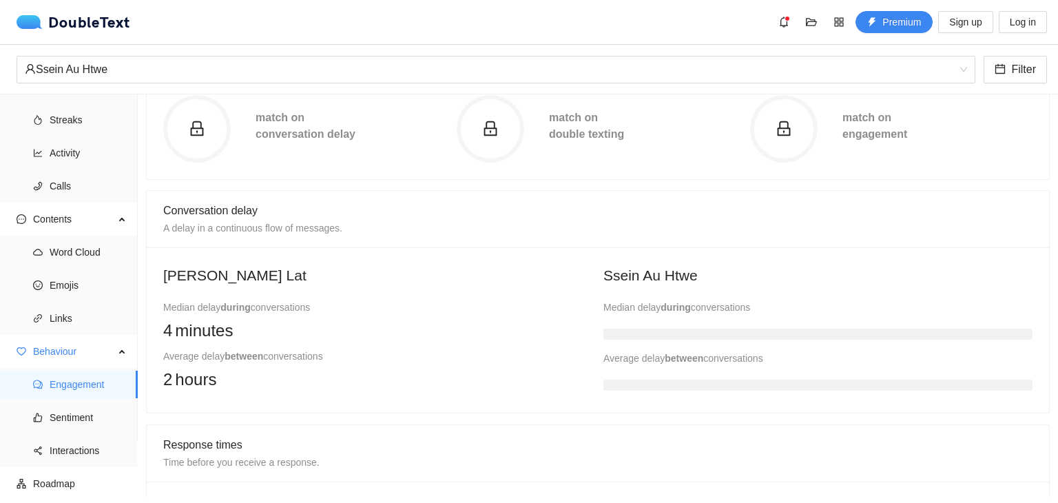
scroll to position [191, 0]
click at [250, 230] on span "A delay in a continuous flow of messages." at bounding box center [252, 228] width 179 height 11
drag, startPoint x: 250, startPoint y: 230, endPoint x: 213, endPoint y: 207, distance: 43.6
click at [213, 207] on div "Conversation delay A delay in a continuous flow of messages." at bounding box center [597, 219] width 869 height 34
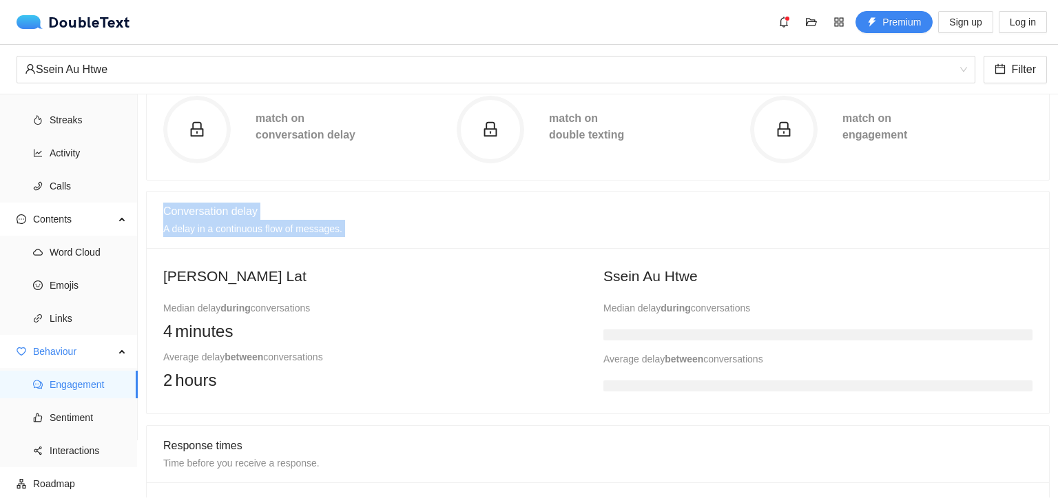
click at [213, 207] on span "Conversation delay" at bounding box center [210, 211] width 94 height 12
click at [668, 309] on b "during" at bounding box center [675, 307] width 30 height 11
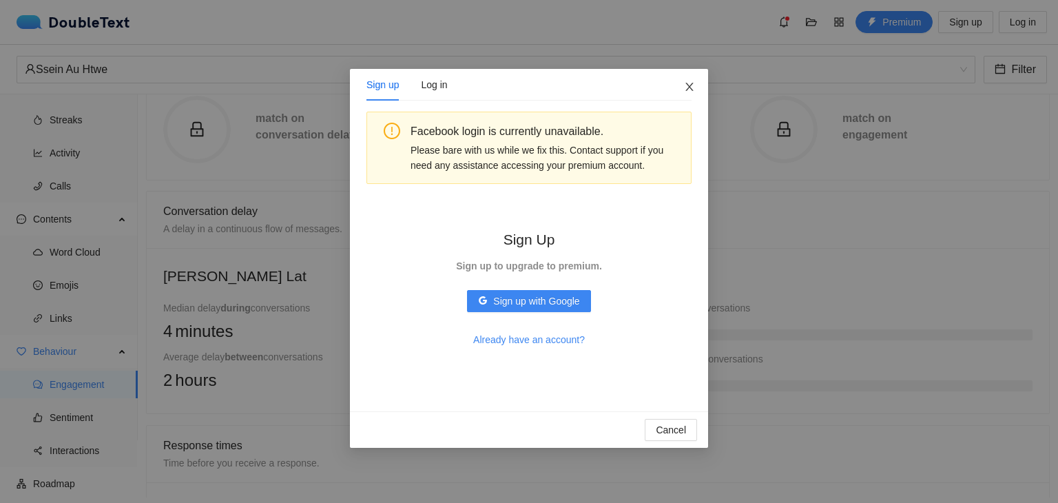
click at [685, 86] on icon "close" at bounding box center [689, 87] width 8 height 8
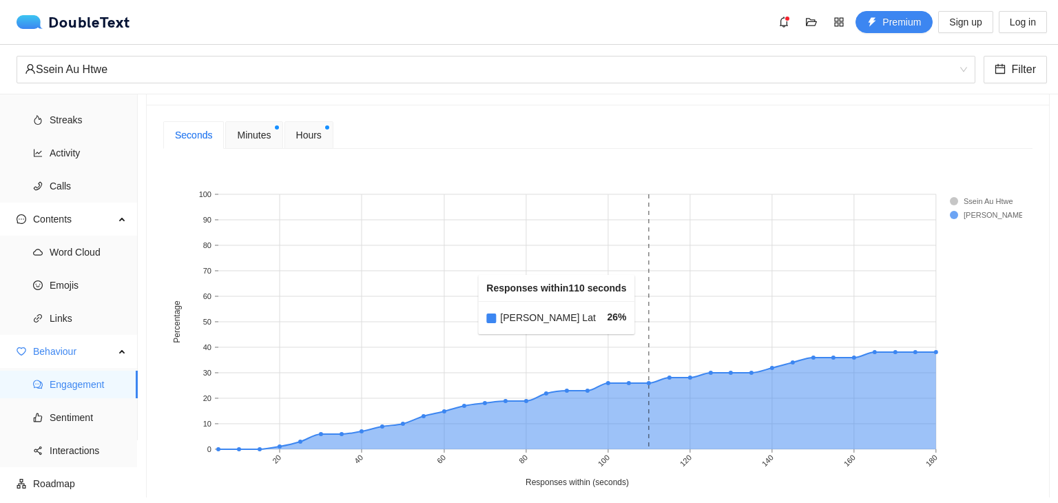
scroll to position [570, 0]
click at [88, 417] on span "Sentiment" at bounding box center [88, 418] width 77 height 28
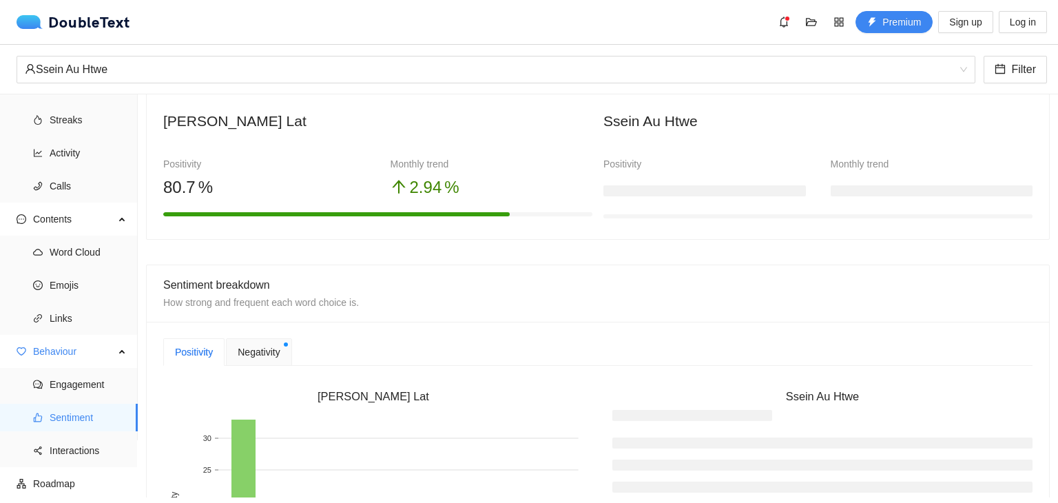
scroll to position [118, 0]
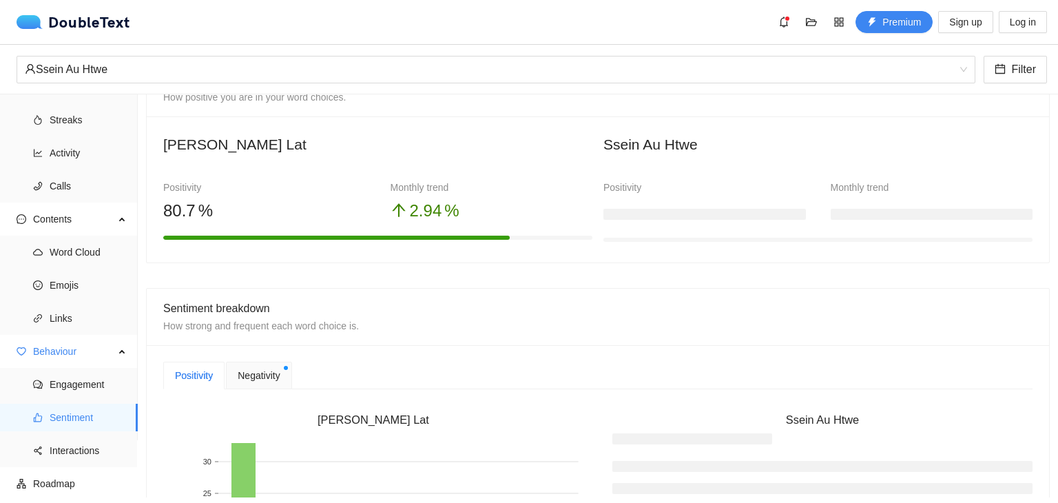
click at [280, 378] on div "Negativity" at bounding box center [258, 376] width 65 height 28
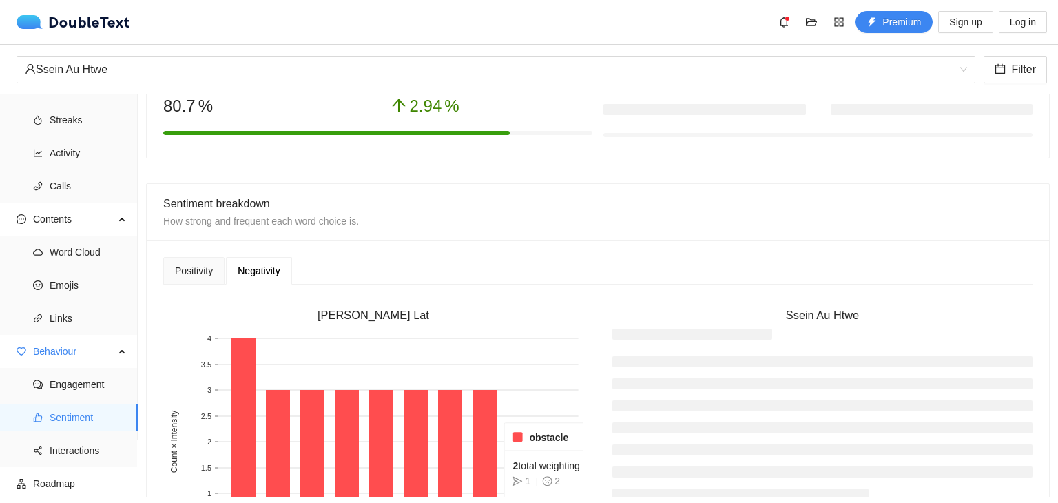
scroll to position [224, 0]
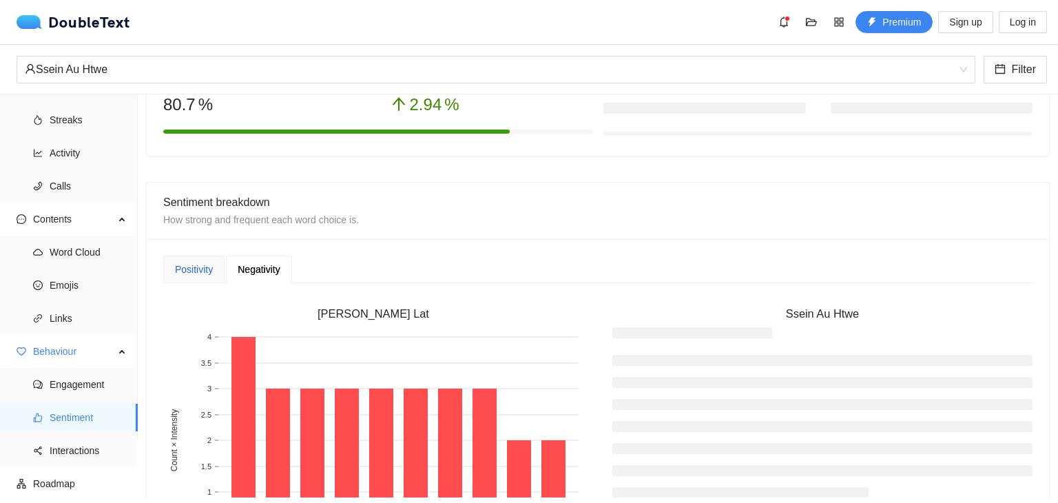
click at [196, 265] on div "Positivity" at bounding box center [194, 269] width 38 height 15
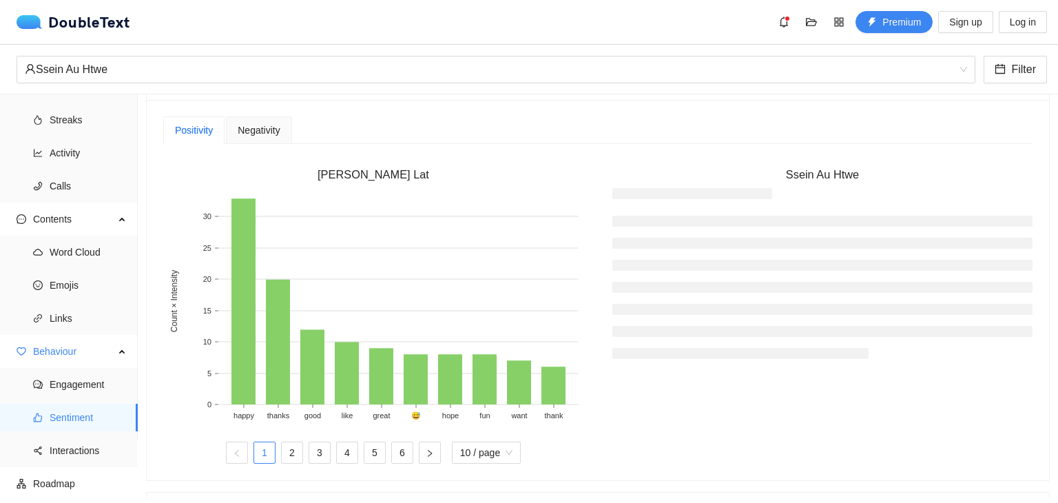
scroll to position [372, 0]
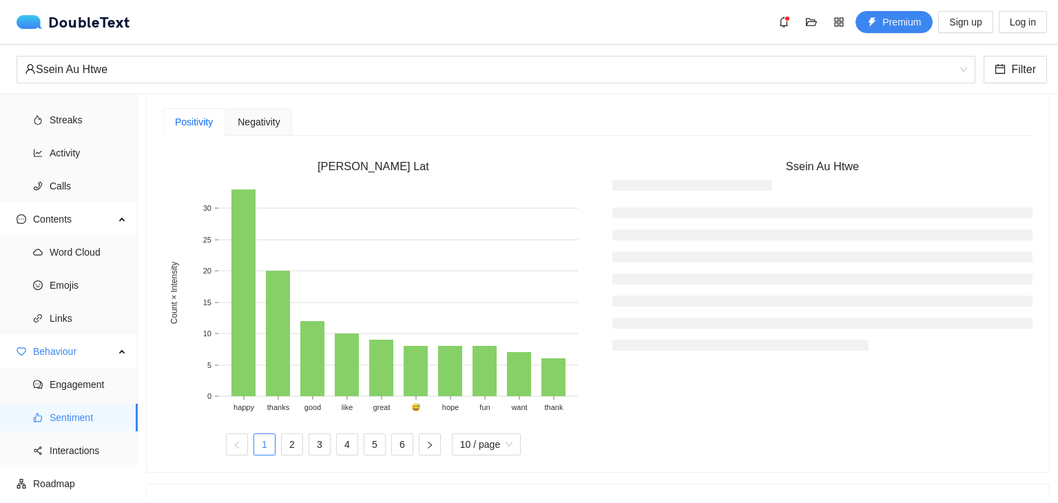
click at [265, 121] on span "Negativity" at bounding box center [259, 122] width 42 height 10
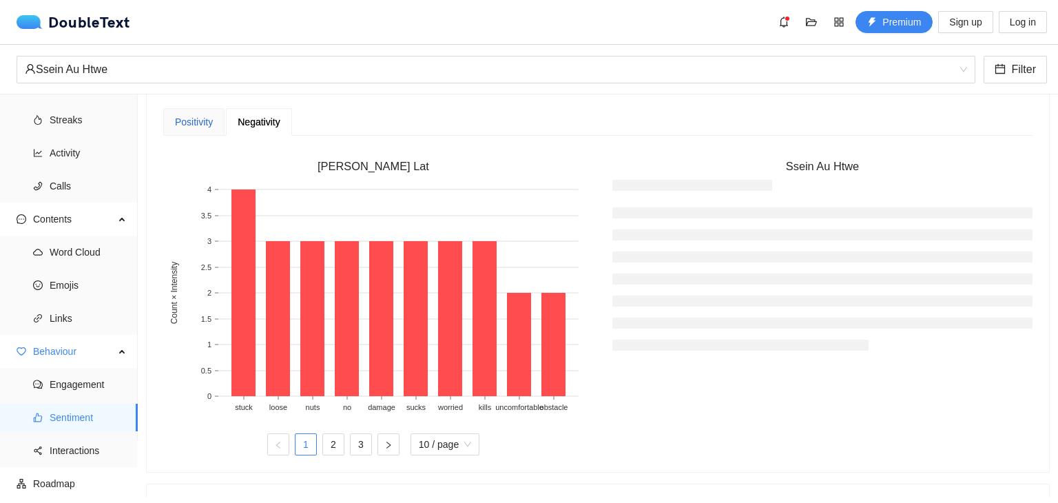
click at [190, 117] on div "Positivity" at bounding box center [194, 121] width 38 height 15
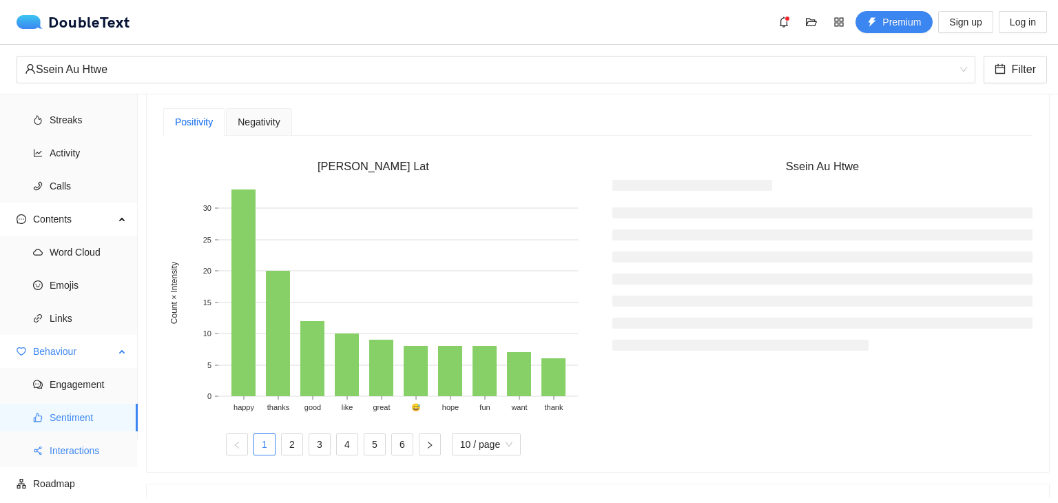
click at [68, 450] on span "Interactions" at bounding box center [88, 451] width 77 height 28
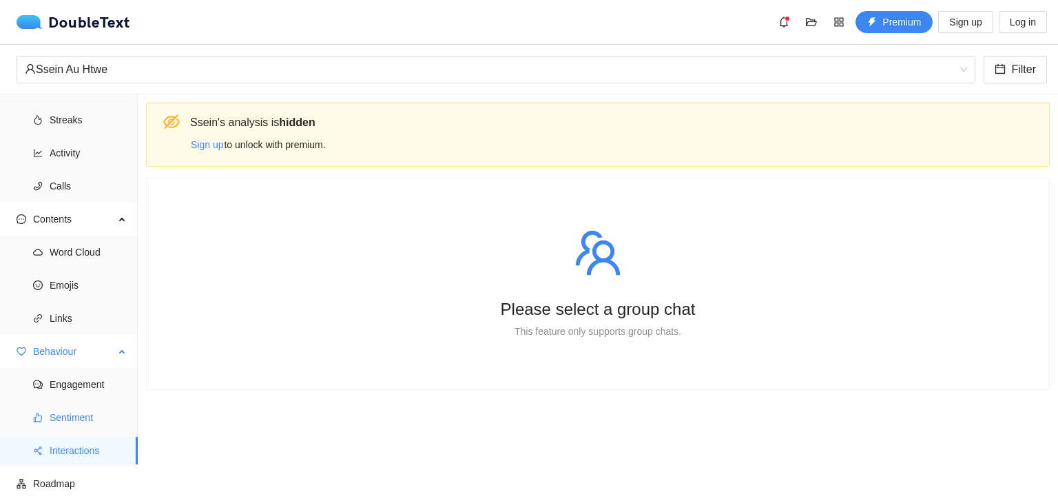
click at [84, 420] on span "Sentiment" at bounding box center [88, 418] width 77 height 28
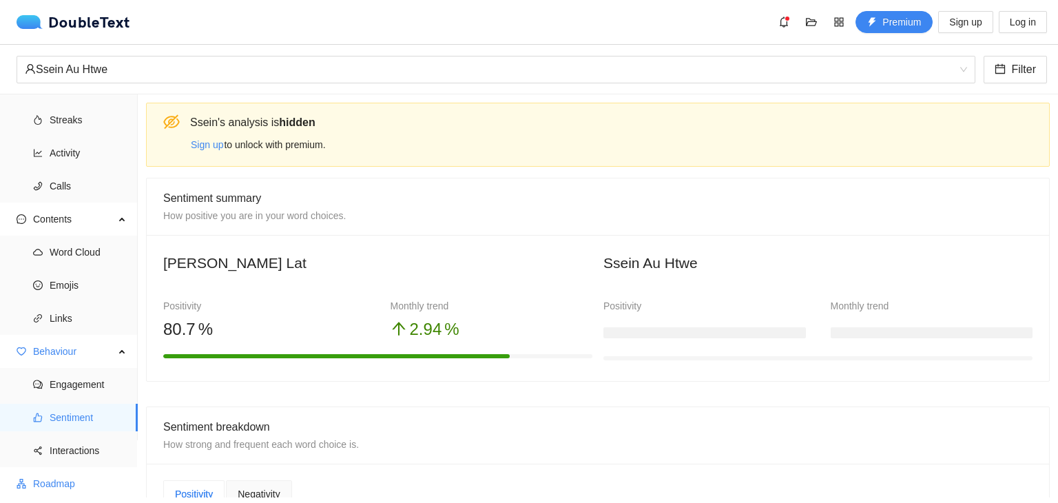
click at [77, 485] on span "Roadmap" at bounding box center [80, 484] width 94 height 28
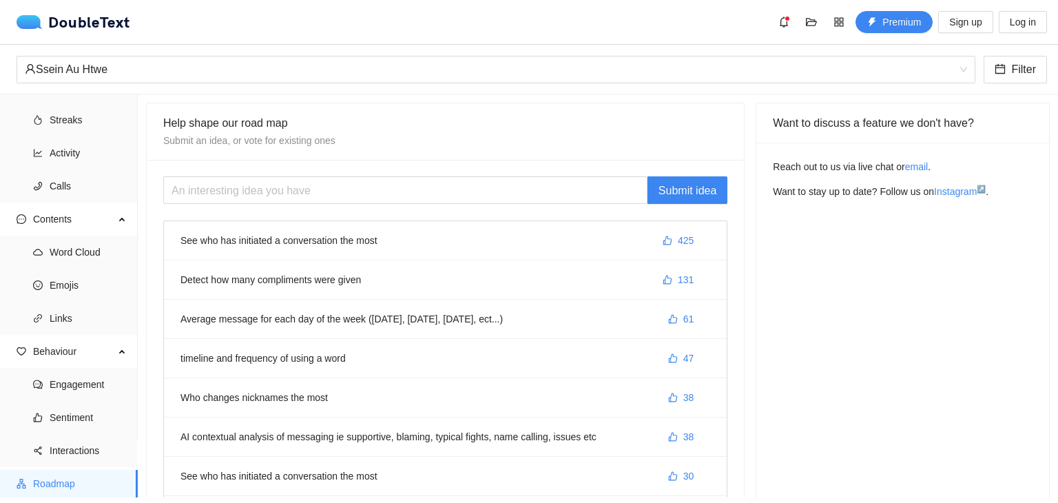
click at [311, 236] on li "See who has initiated a conversation the most 425" at bounding box center [445, 240] width 563 height 39
click at [224, 240] on li "See who has initiated a conversation the most 425" at bounding box center [445, 240] width 563 height 39
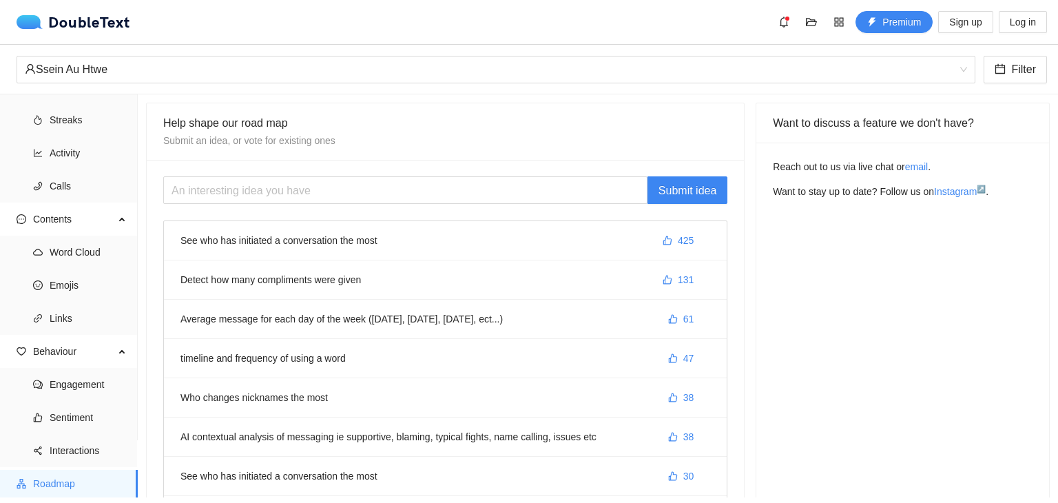
click at [224, 240] on li "See who has initiated a conversation the most 425" at bounding box center [445, 240] width 563 height 39
click at [62, 439] on span "Interactions" at bounding box center [88, 451] width 77 height 28
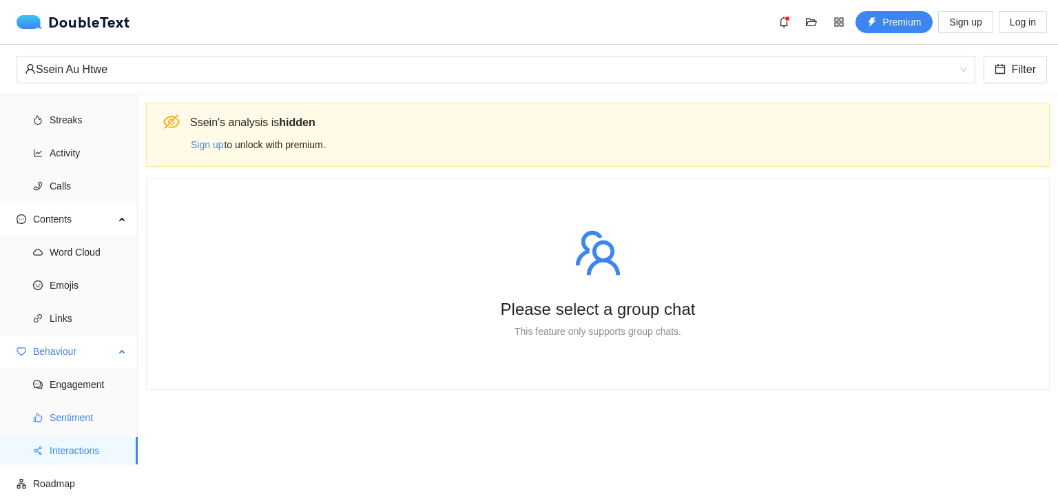
click at [69, 411] on span "Sentiment" at bounding box center [88, 418] width 77 height 28
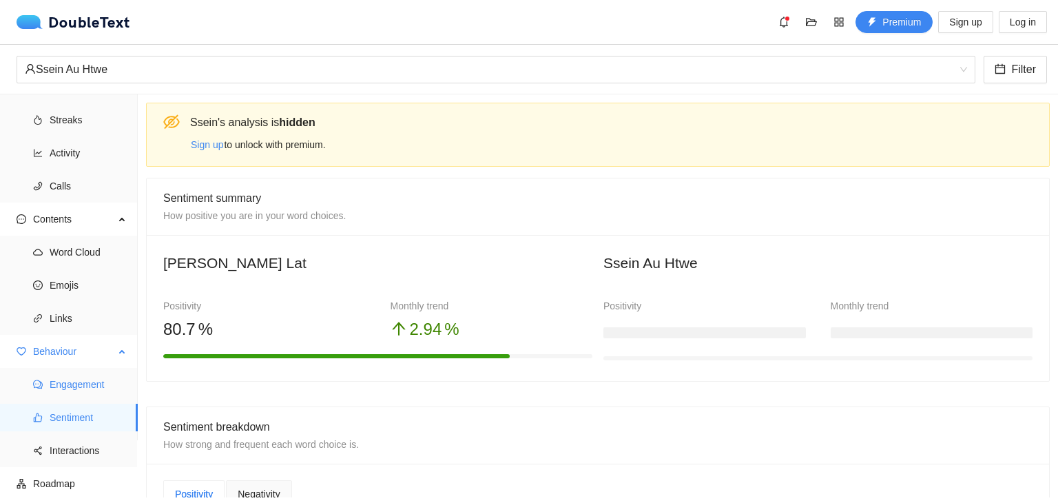
click at [84, 389] on span "Engagement" at bounding box center [88, 384] width 77 height 28
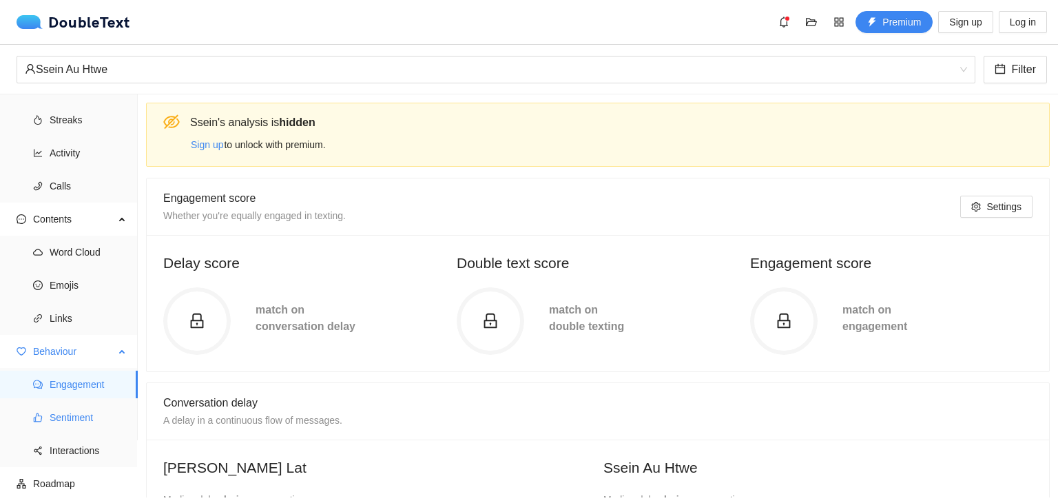
click at [77, 418] on span "Sentiment" at bounding box center [88, 418] width 77 height 28
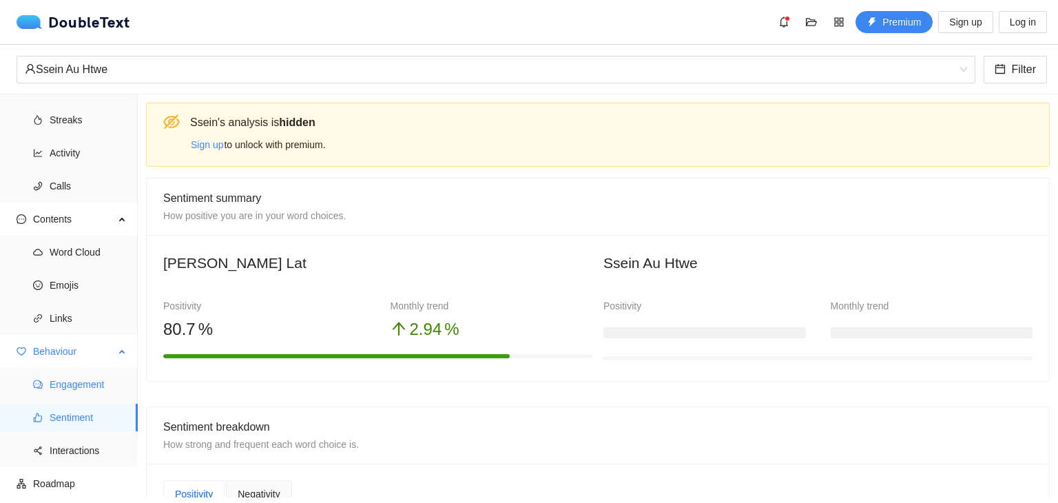
click at [78, 382] on span "Engagement" at bounding box center [88, 384] width 77 height 28
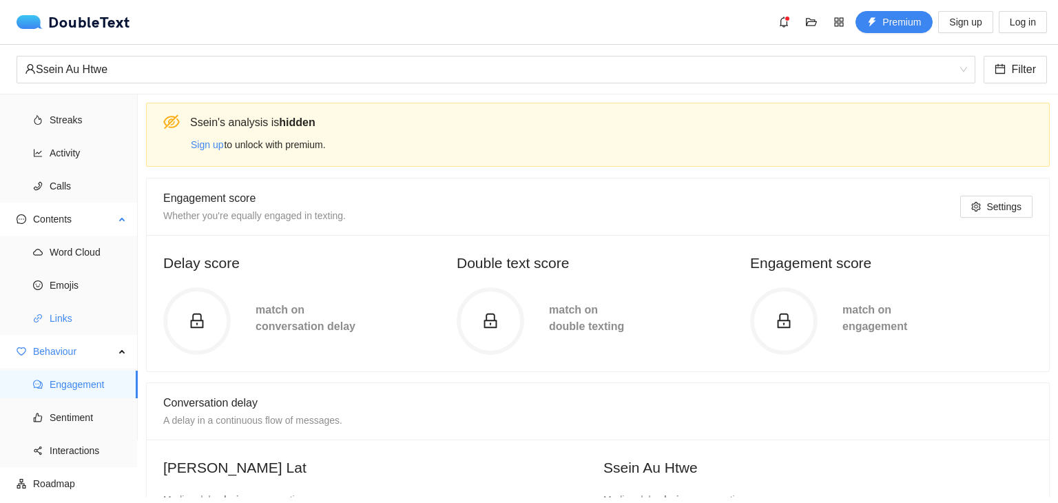
click at [61, 326] on span "Links" at bounding box center [88, 318] width 77 height 28
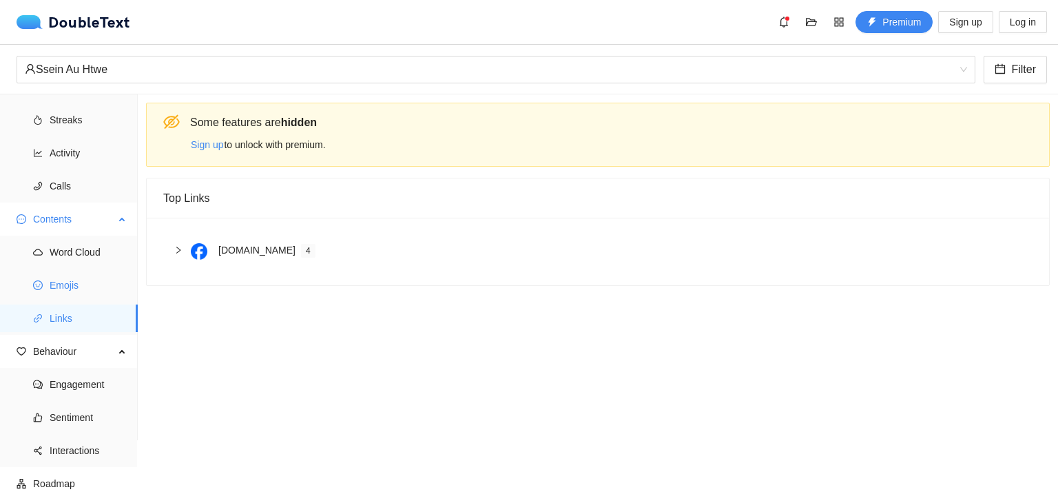
click at [85, 289] on span "Emojis" at bounding box center [88, 285] width 77 height 28
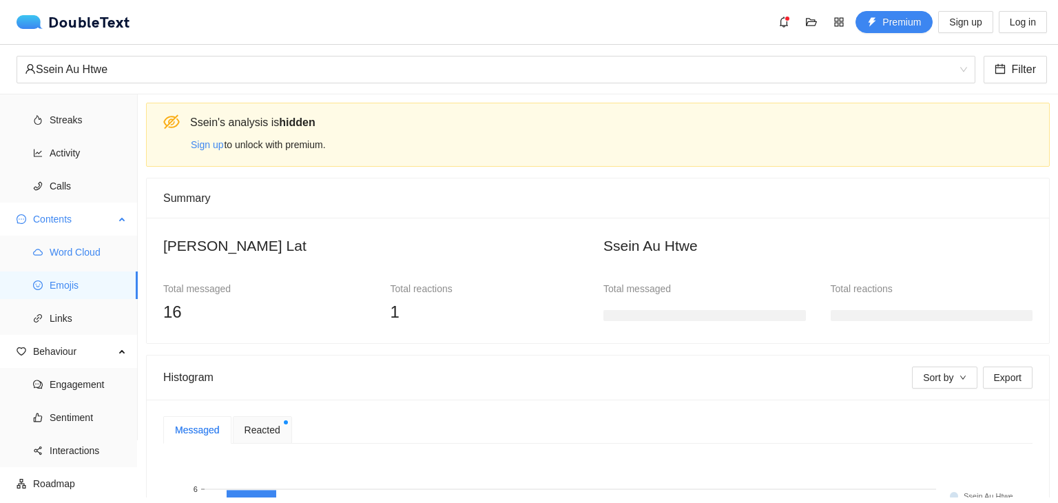
click at [88, 238] on span "Word Cloud" at bounding box center [88, 252] width 77 height 28
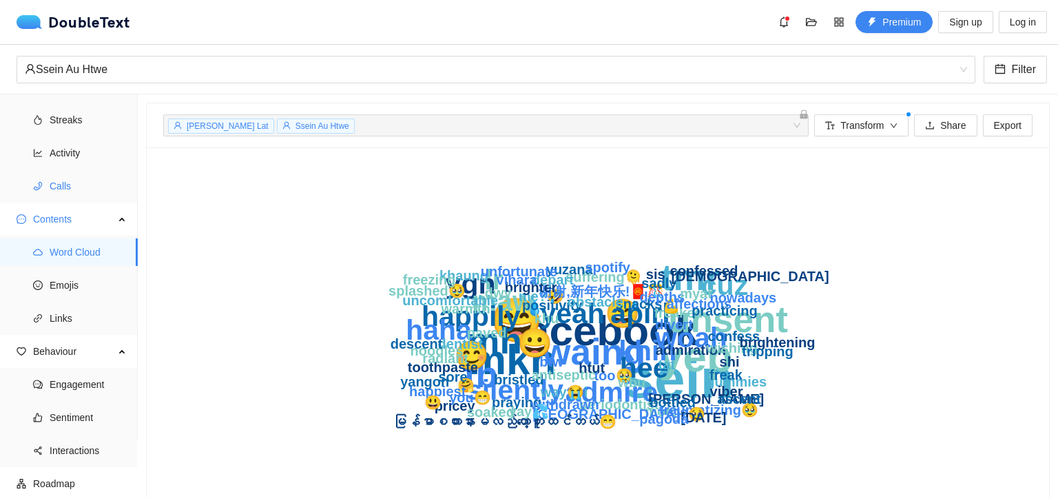
click at [70, 182] on span "Calls" at bounding box center [88, 186] width 77 height 28
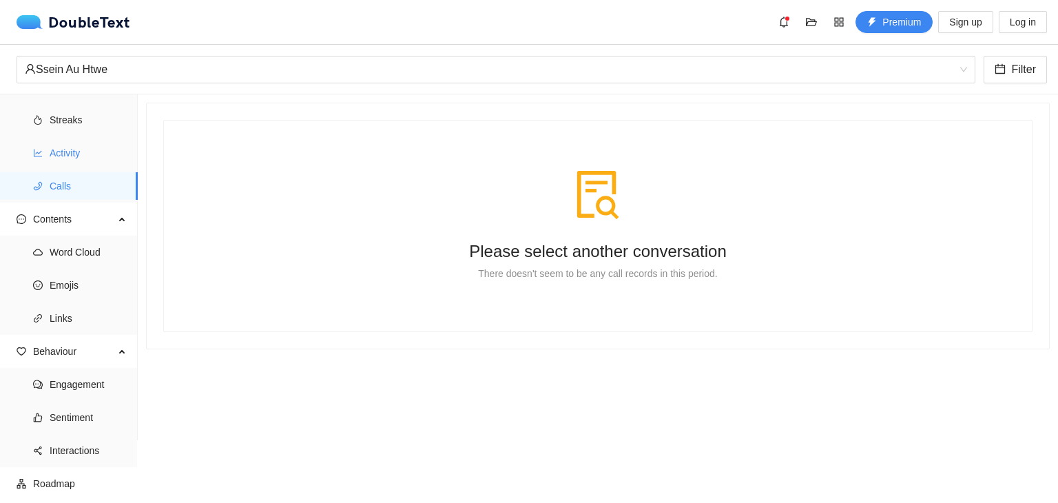
click at [75, 165] on span "Activity" at bounding box center [88, 153] width 77 height 28
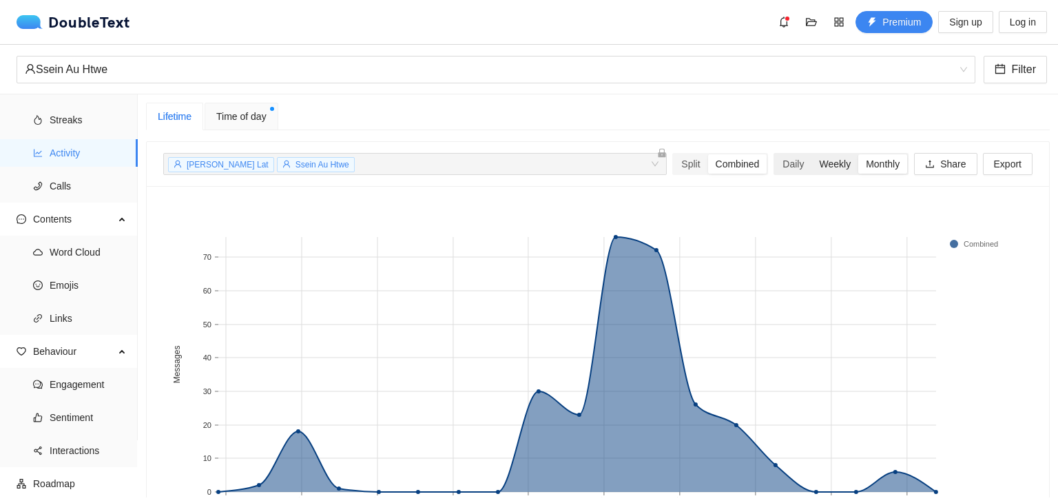
click at [820, 163] on div "Weekly" at bounding box center [834, 163] width 47 height 19
click at [811, 154] on input "Weekly" at bounding box center [811, 154] width 0 height 0
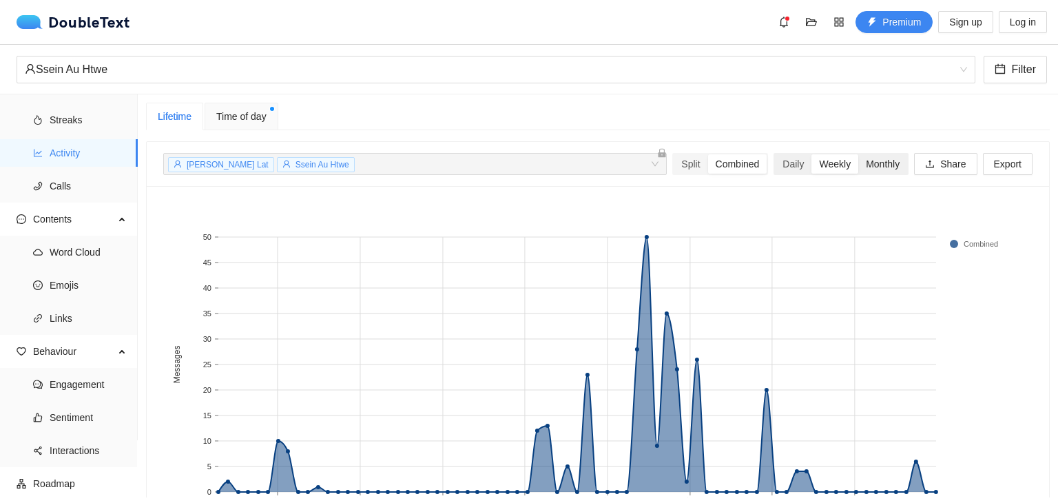
click at [858, 160] on div "Monthly" at bounding box center [882, 163] width 49 height 19
click at [858, 154] on input "Monthly" at bounding box center [858, 154] width 0 height 0
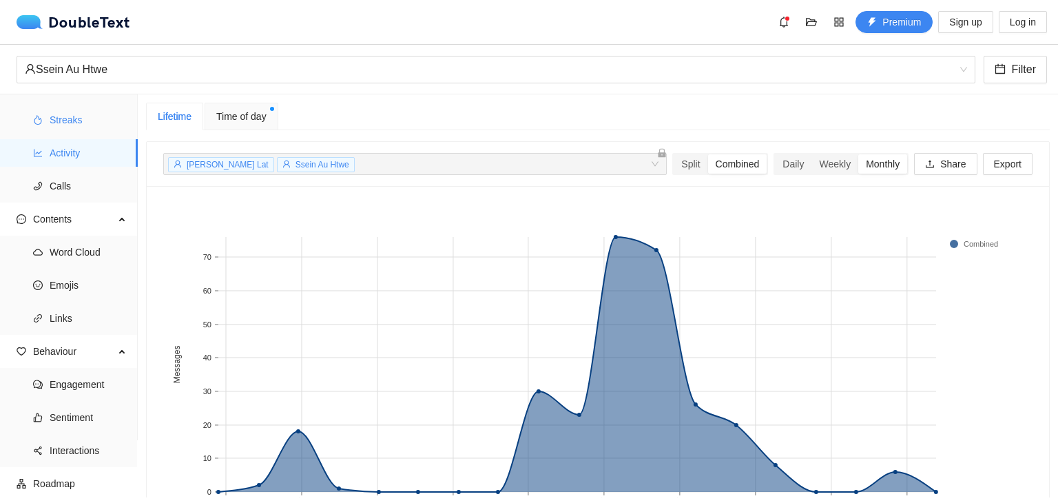
click at [74, 122] on span "Streaks" at bounding box center [88, 120] width 77 height 28
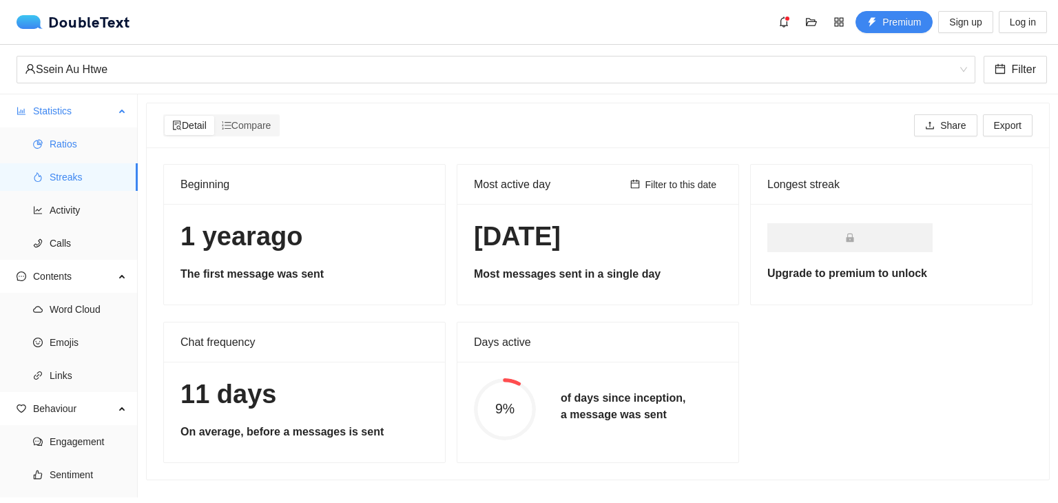
click at [69, 154] on span "Ratios" at bounding box center [88, 144] width 77 height 28
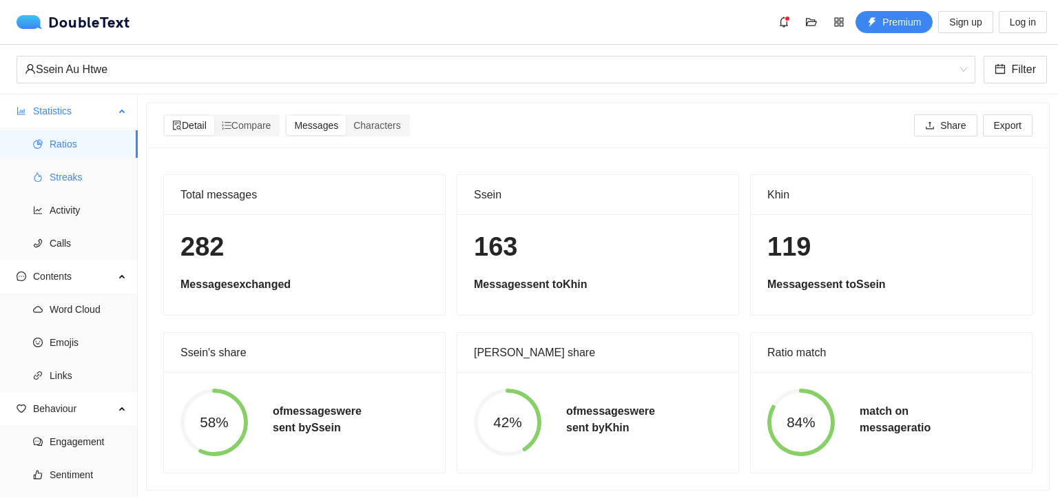
click at [82, 175] on span "Streaks" at bounding box center [88, 177] width 77 height 28
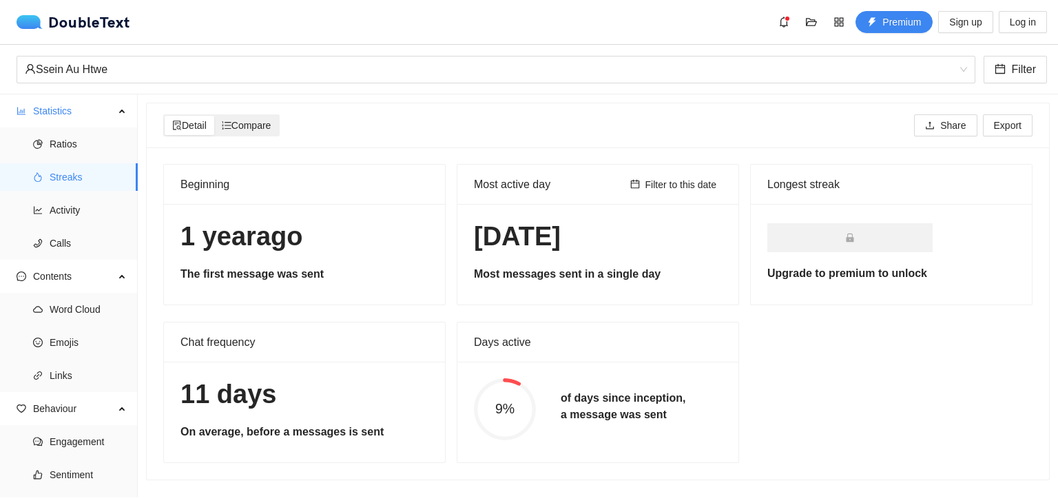
click at [248, 133] on div "Compare" at bounding box center [246, 125] width 65 height 19
click at [214, 116] on input "Compare" at bounding box center [214, 116] width 0 height 0
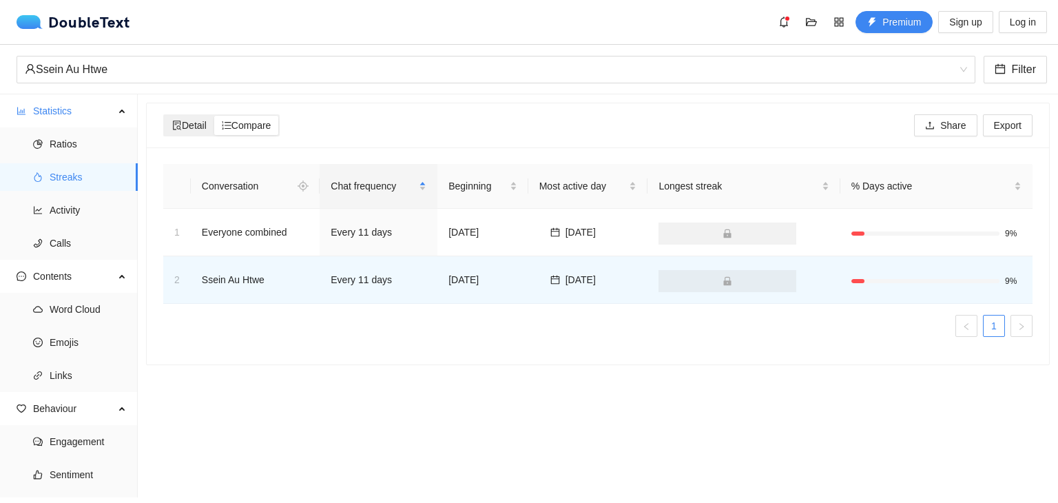
click at [180, 130] on icon "file-search" at bounding box center [177, 126] width 10 height 10
click at [165, 116] on input "Detail" at bounding box center [165, 116] width 0 height 0
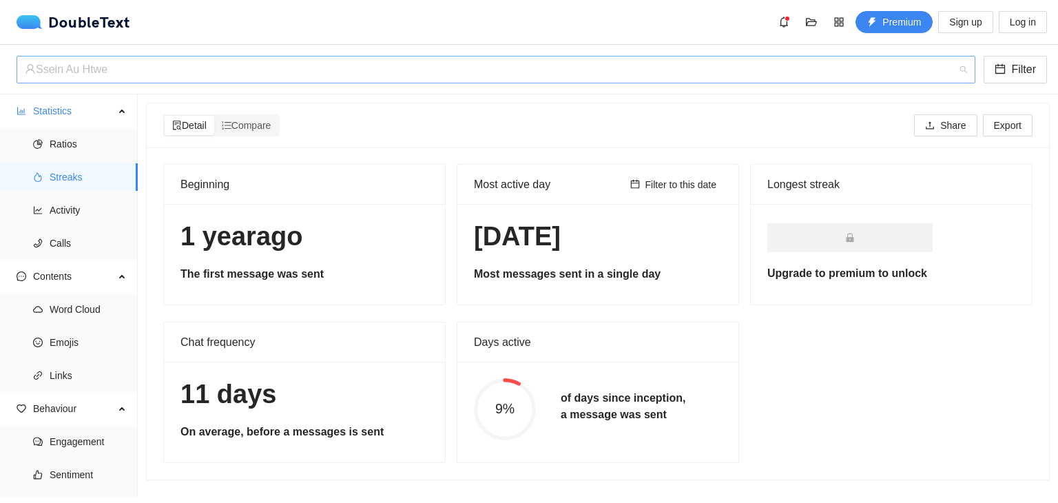
click at [272, 72] on div "Ssein Au Htwe" at bounding box center [490, 69] width 930 height 26
click at [332, 187] on div "Beginning" at bounding box center [304, 184] width 248 height 39
